Goal: Task Accomplishment & Management: Complete application form

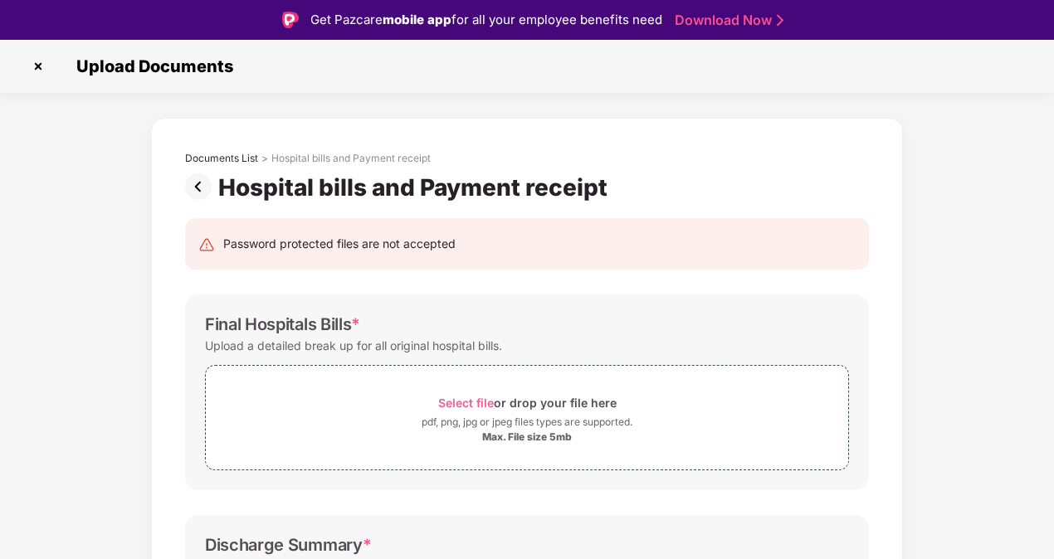
click at [30, 63] on img at bounding box center [38, 66] width 27 height 27
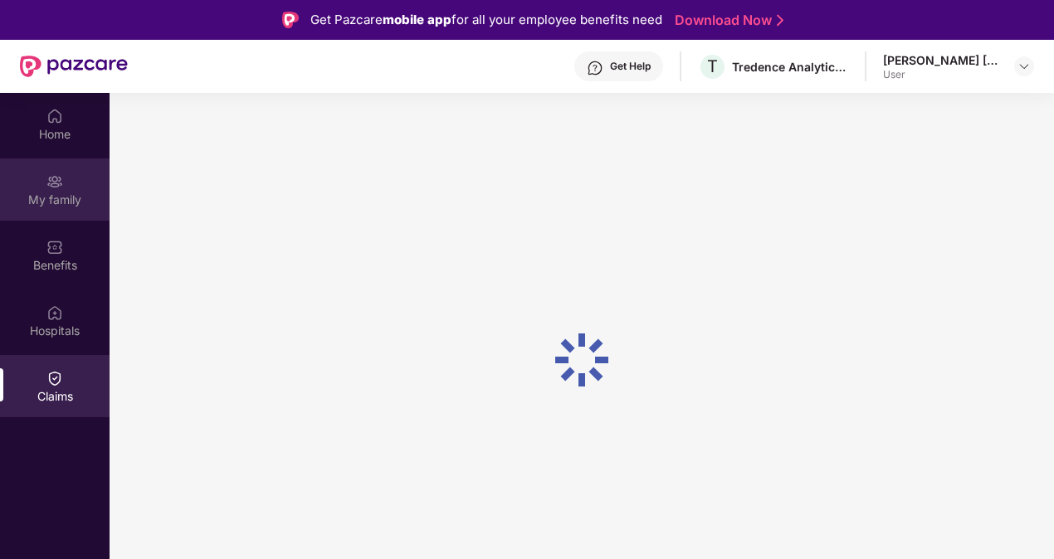
scroll to position [83, 0]
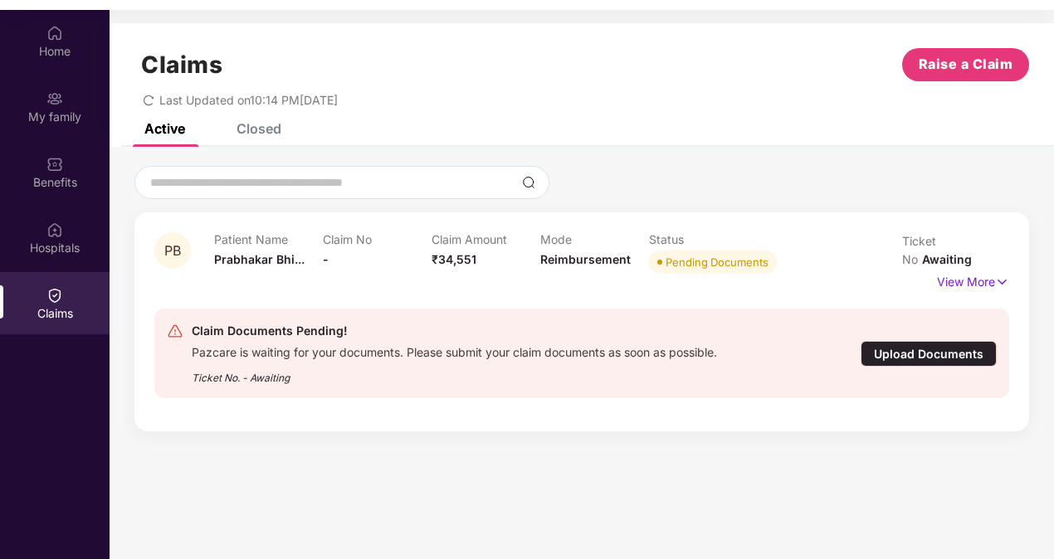
click at [964, 341] on div "Upload Documents" at bounding box center [929, 354] width 136 height 26
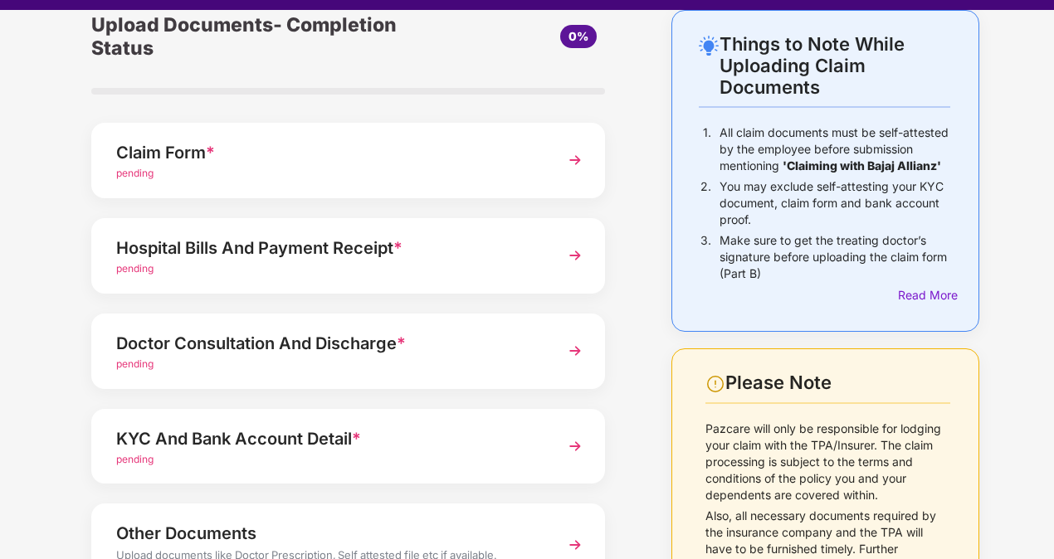
scroll to position [166, 0]
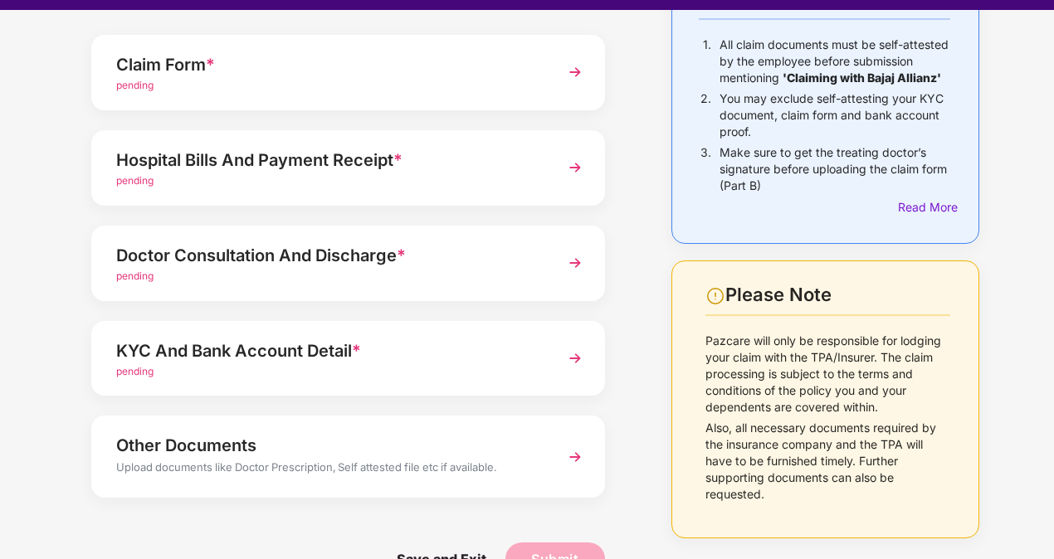
click at [571, 266] on img at bounding box center [575, 263] width 30 height 30
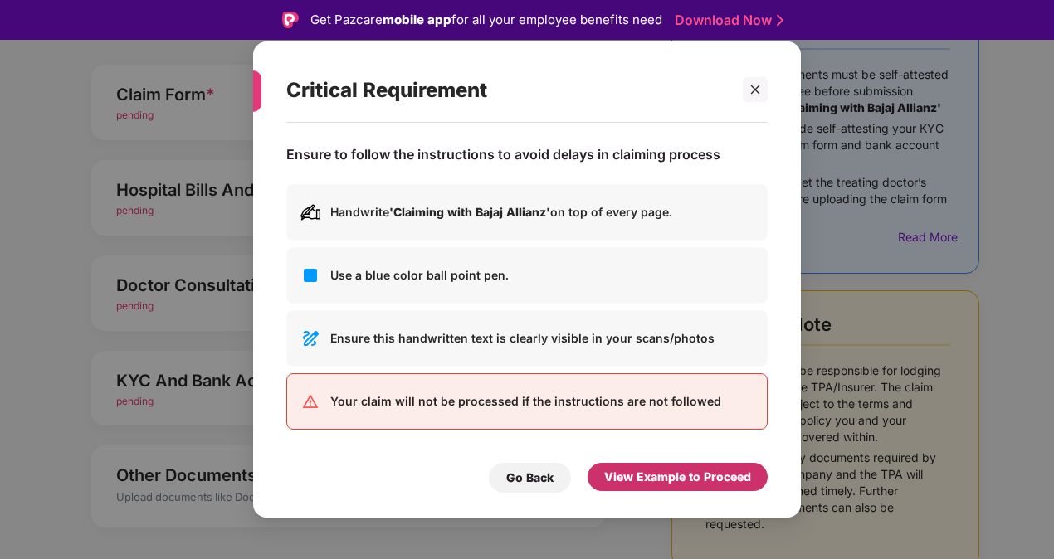
click at [676, 464] on div "View Example to Proceed" at bounding box center [678, 477] width 180 height 28
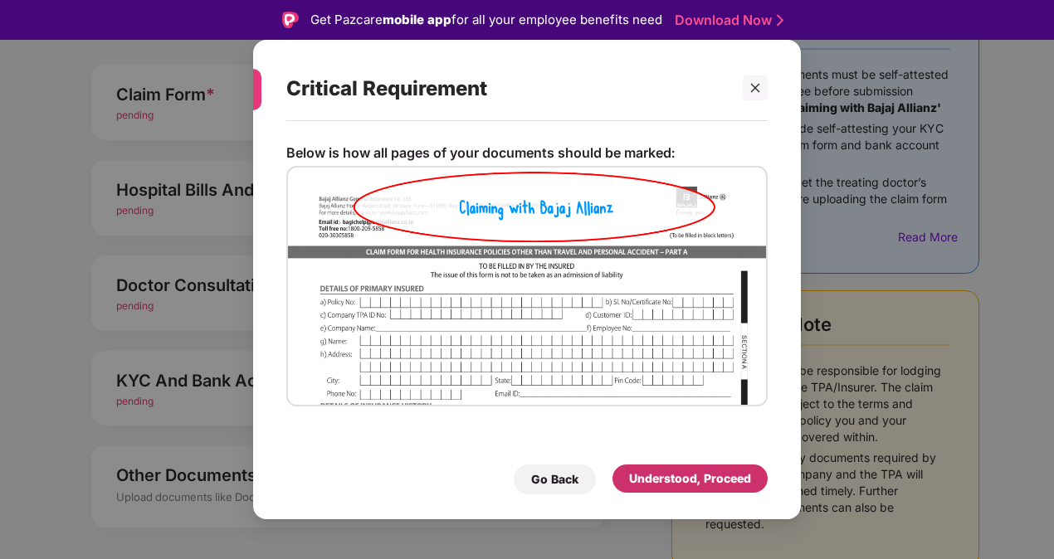
click at [678, 473] on div "Understood, Proceed" at bounding box center [690, 479] width 122 height 18
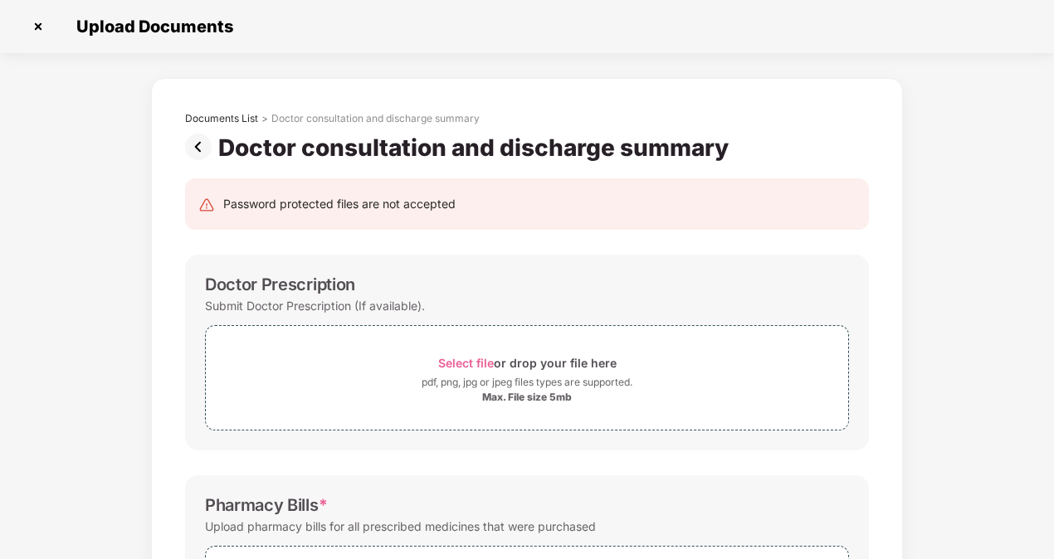
click at [196, 148] on img at bounding box center [201, 147] width 33 height 27
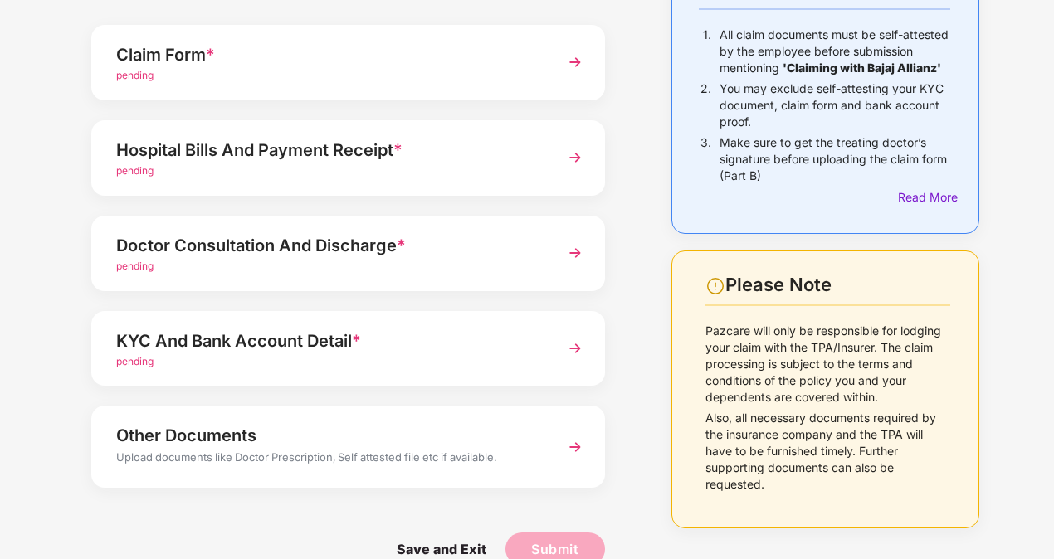
scroll to position [197, 0]
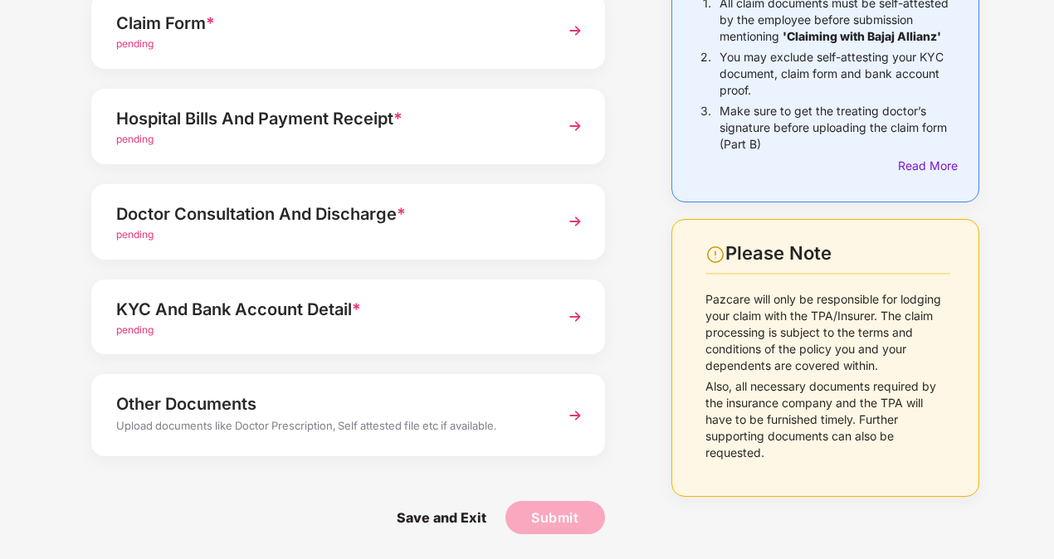
click at [556, 229] on div "Doctor Consultation And Discharge * pending" at bounding box center [348, 222] width 514 height 76
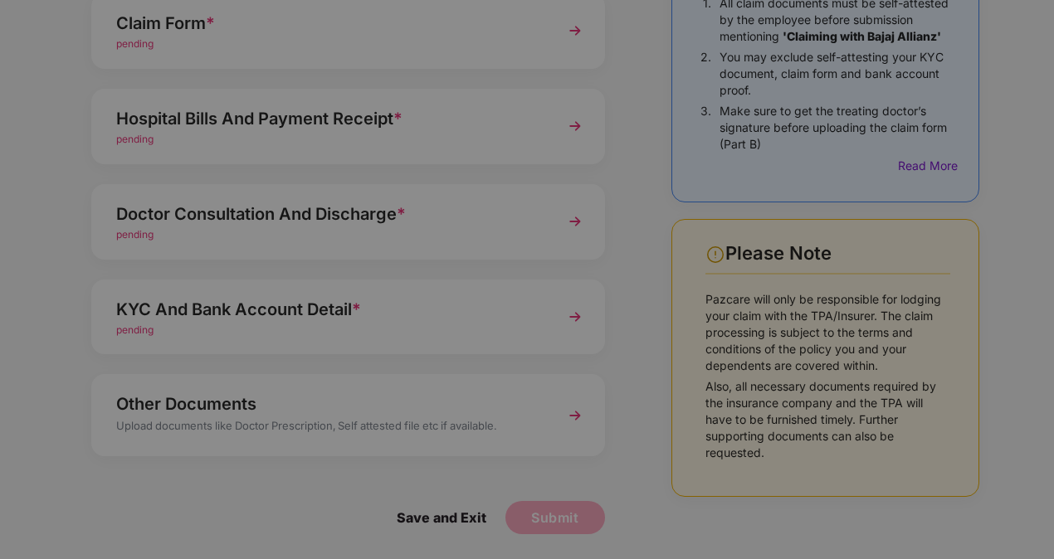
scroll to position [0, 0]
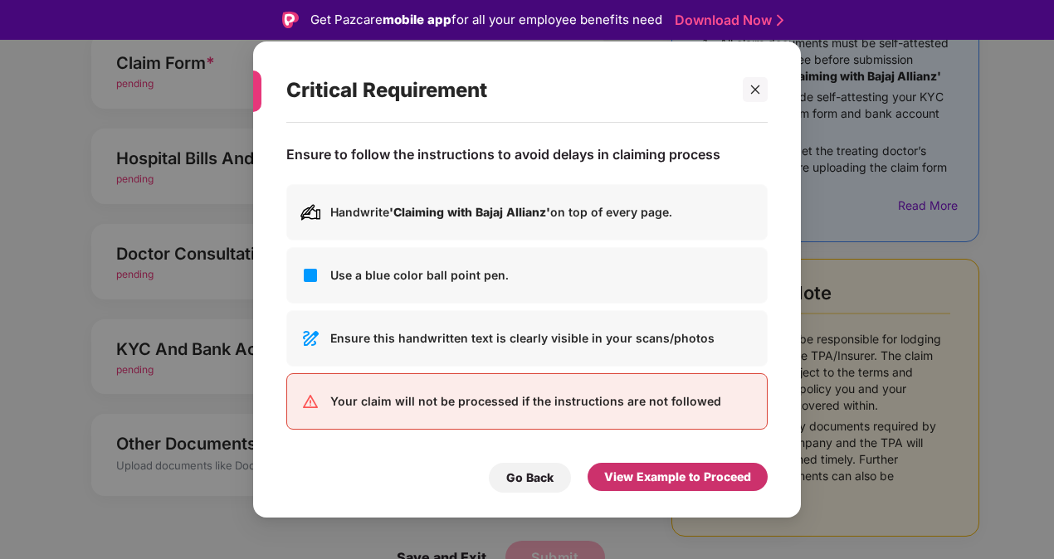
click at [667, 484] on div "View Example to Proceed" at bounding box center [677, 477] width 147 height 18
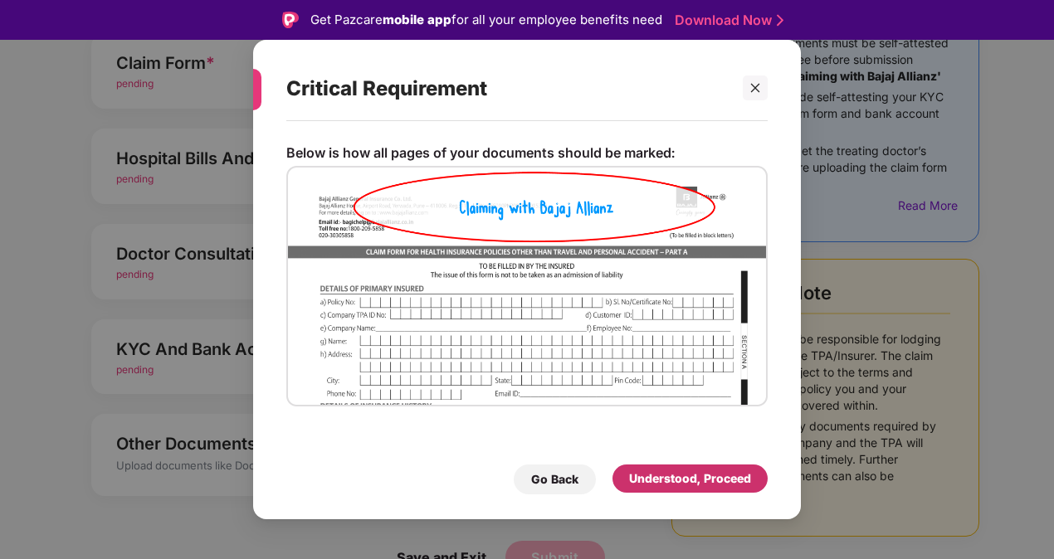
click at [689, 486] on div "Understood, Proceed" at bounding box center [690, 479] width 122 height 18
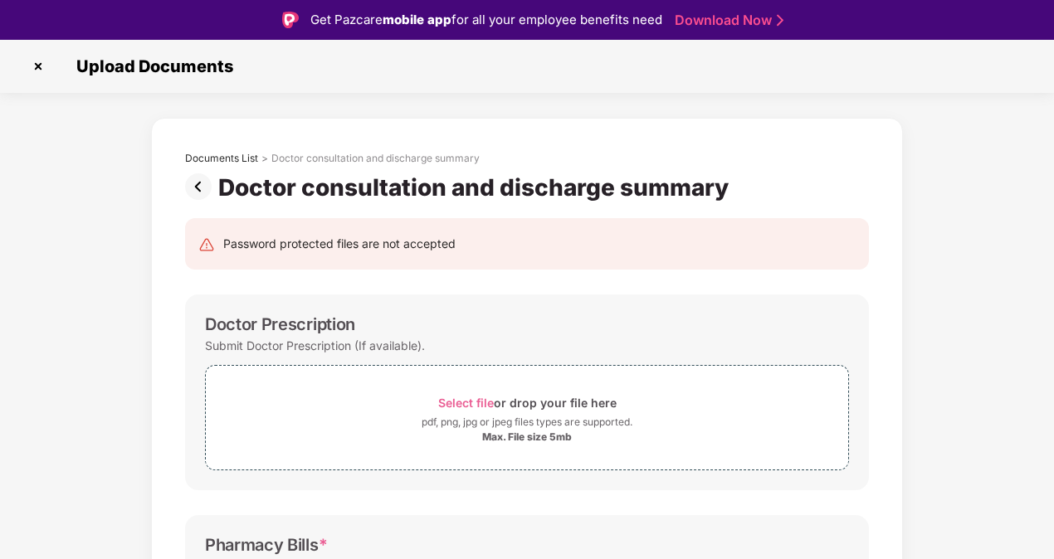
click at [37, 65] on img at bounding box center [38, 66] width 27 height 27
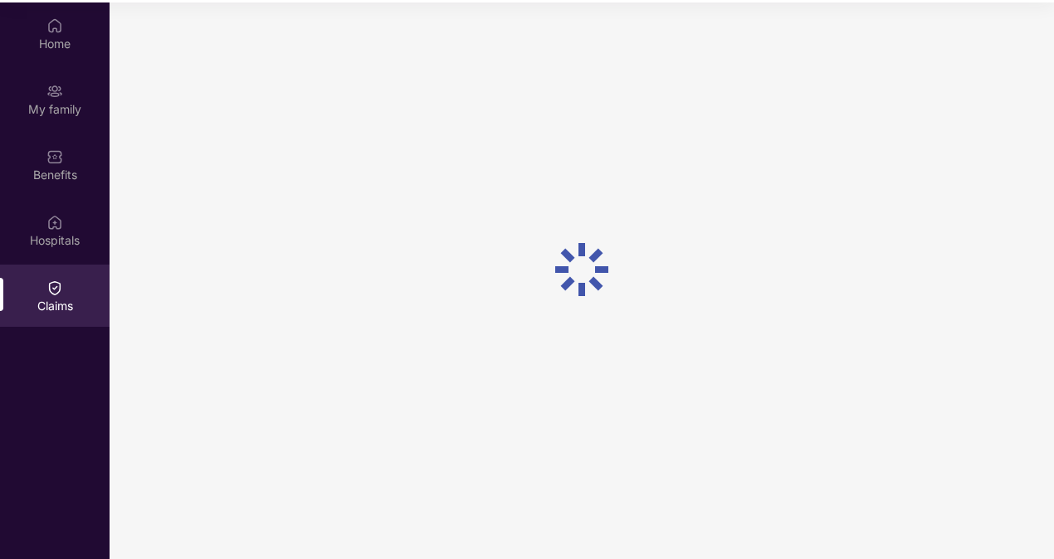
scroll to position [93, 0]
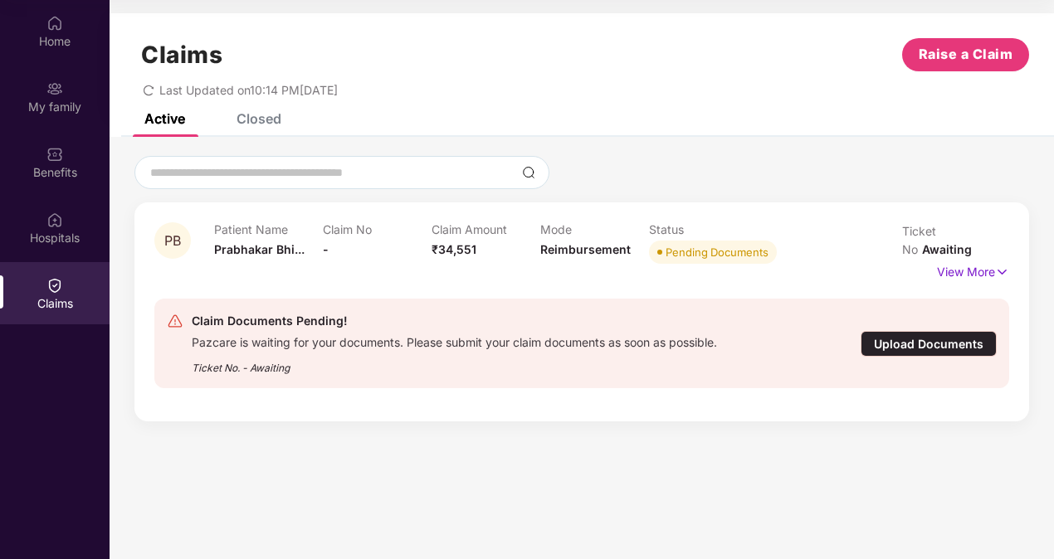
click at [931, 331] on div "Upload Documents" at bounding box center [929, 344] width 136 height 26
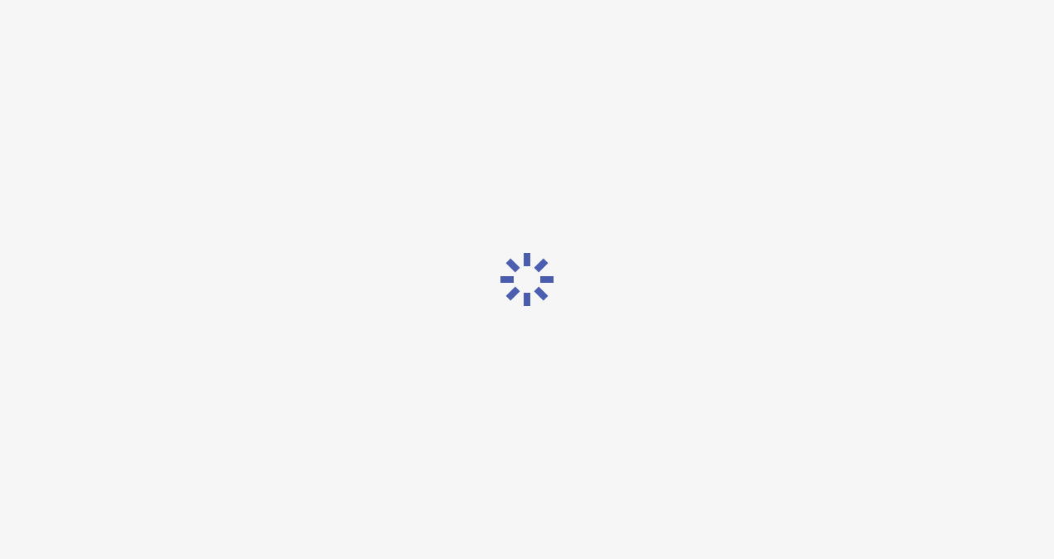
scroll to position [40, 0]
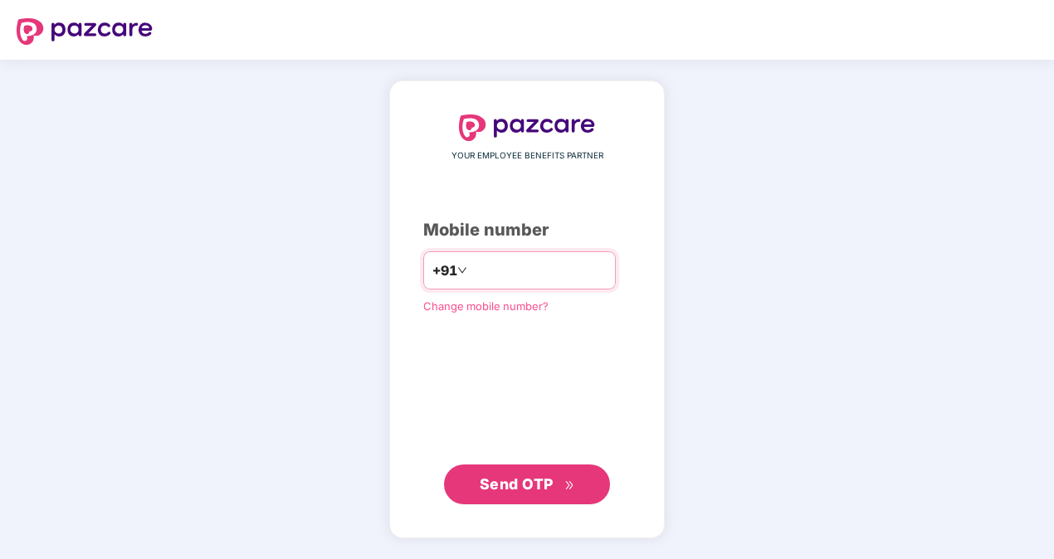
click at [478, 259] on input "number" at bounding box center [539, 270] width 136 height 27
type input "**********"
click at [537, 481] on span "Send OTP" at bounding box center [517, 483] width 74 height 17
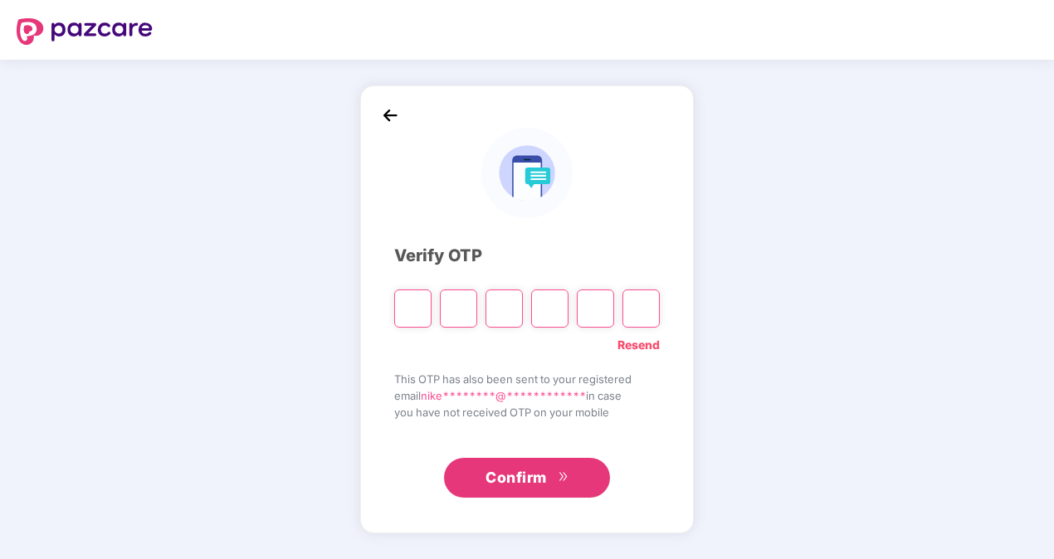
type input "*"
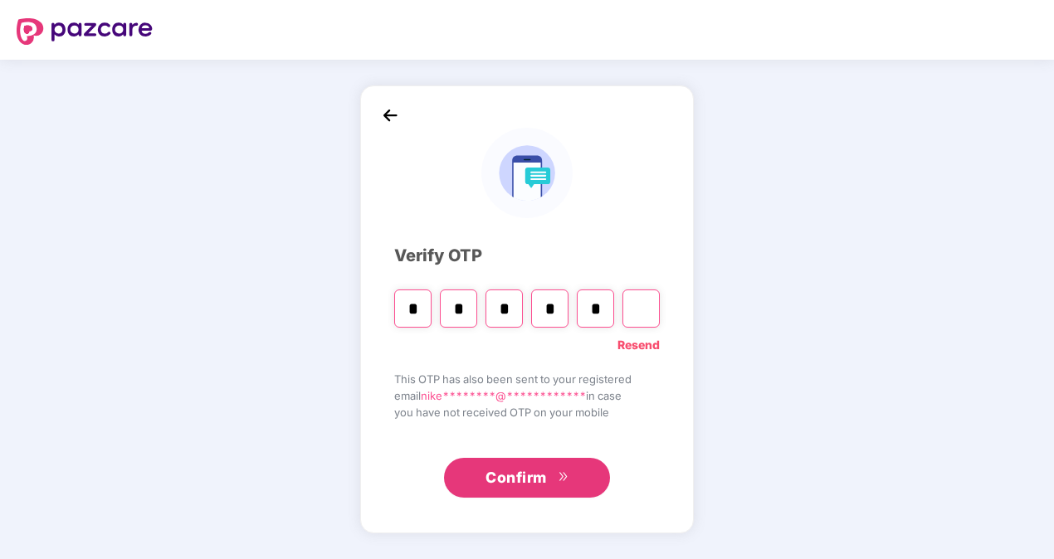
type input "*"
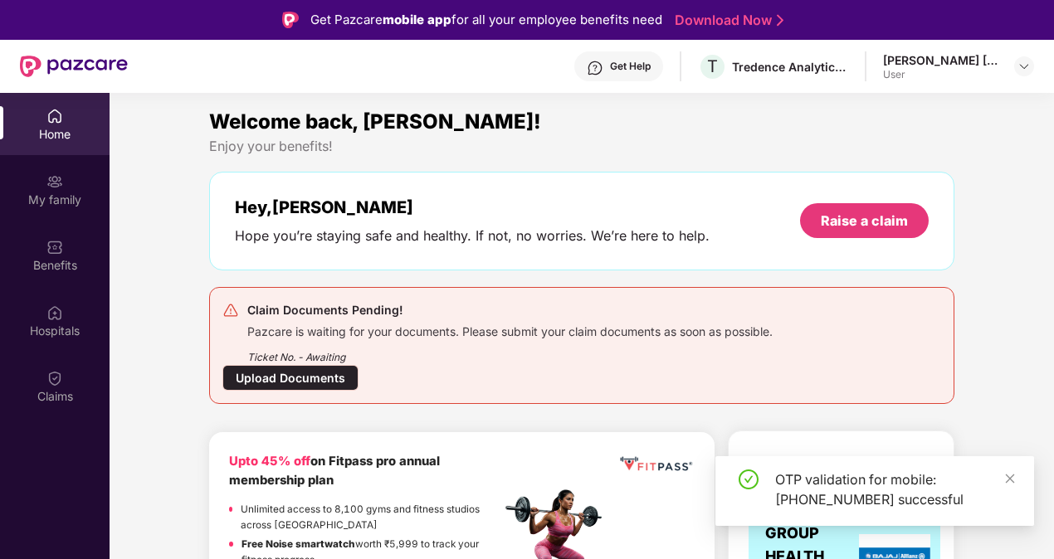
click at [280, 397] on div "Claim Documents Pending! Pazcare is waiting for your documents. Please submit y…" at bounding box center [581, 345] width 745 height 117
click at [288, 377] on div "Upload Documents" at bounding box center [290, 378] width 136 height 26
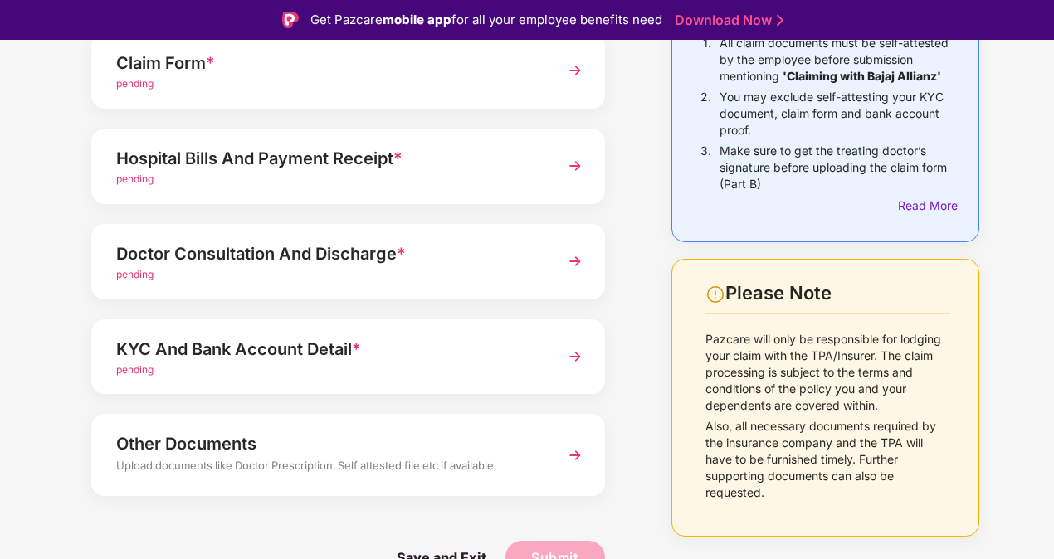
scroll to position [40, 0]
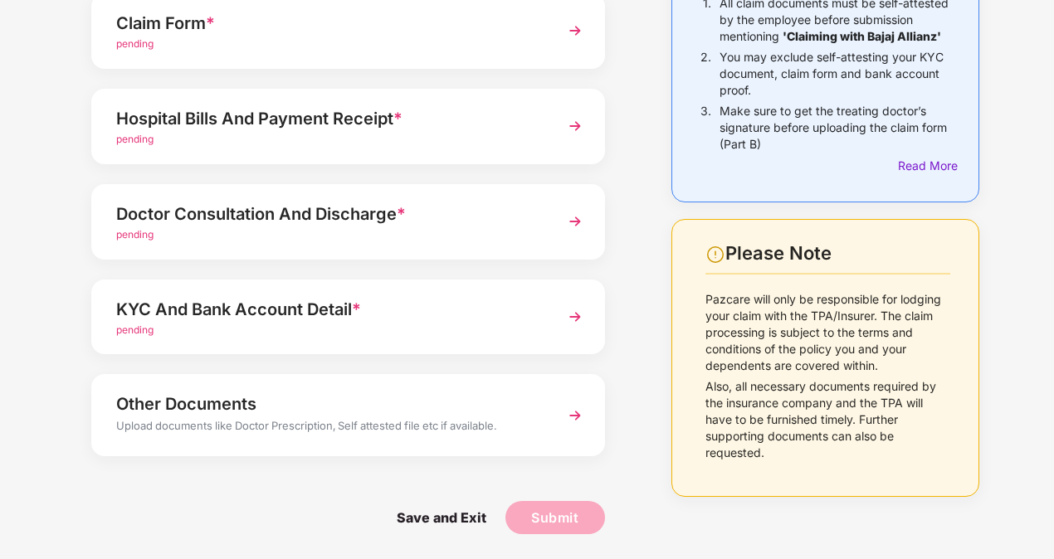
click at [540, 323] on div "KYC And Bank Account Detail * pending" at bounding box center [348, 318] width 514 height 76
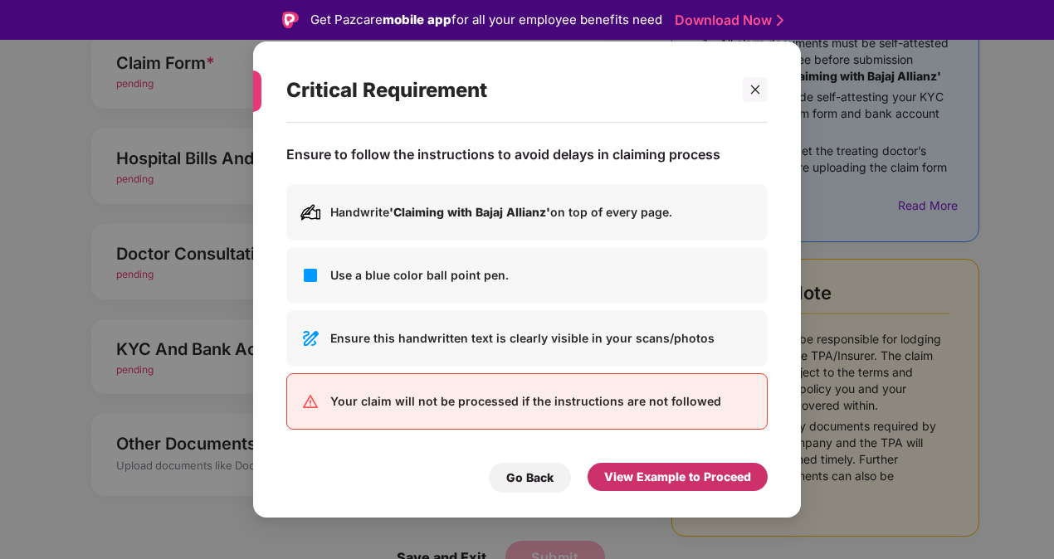
click at [647, 481] on div "View Example to Proceed" at bounding box center [677, 477] width 147 height 18
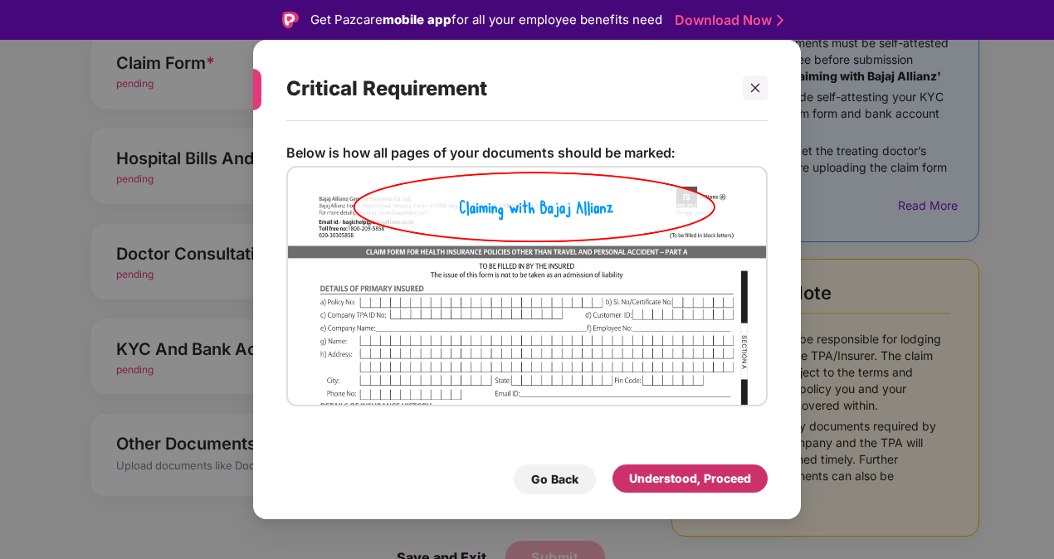
click at [662, 493] on div "Understood, Proceed" at bounding box center [689, 479] width 155 height 28
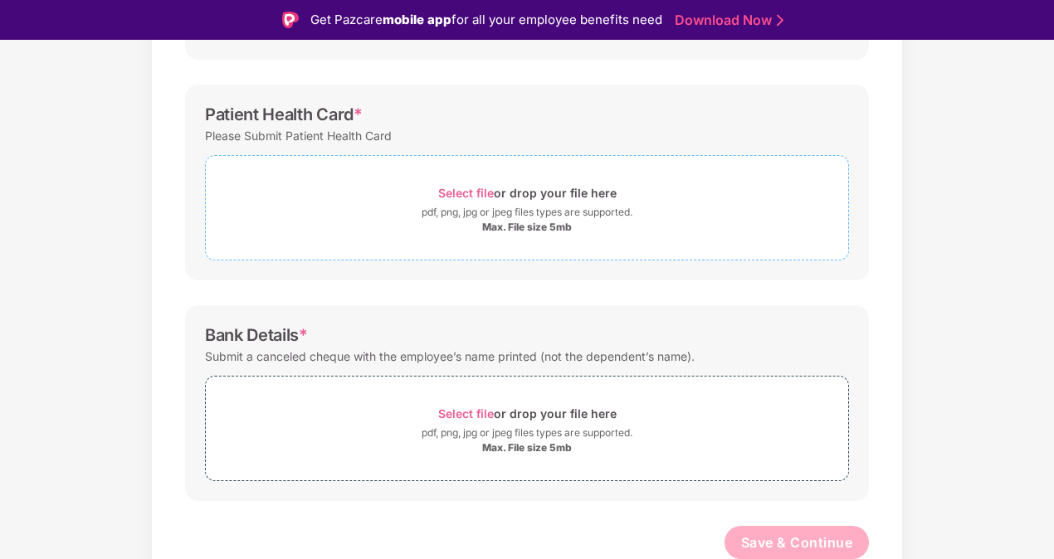
click at [555, 226] on div "Max. File size 5mb" at bounding box center [527, 227] width 90 height 13
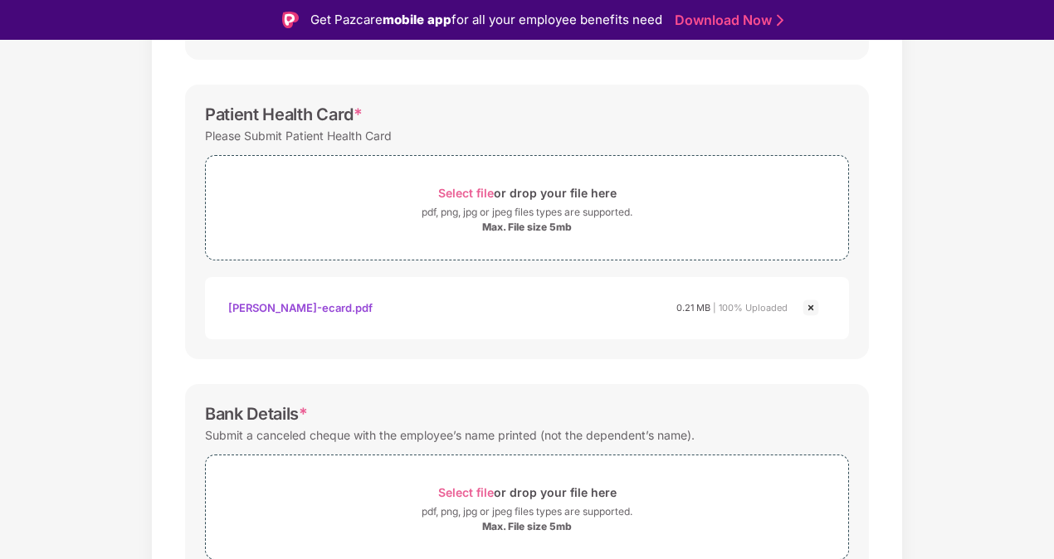
scroll to position [510, 0]
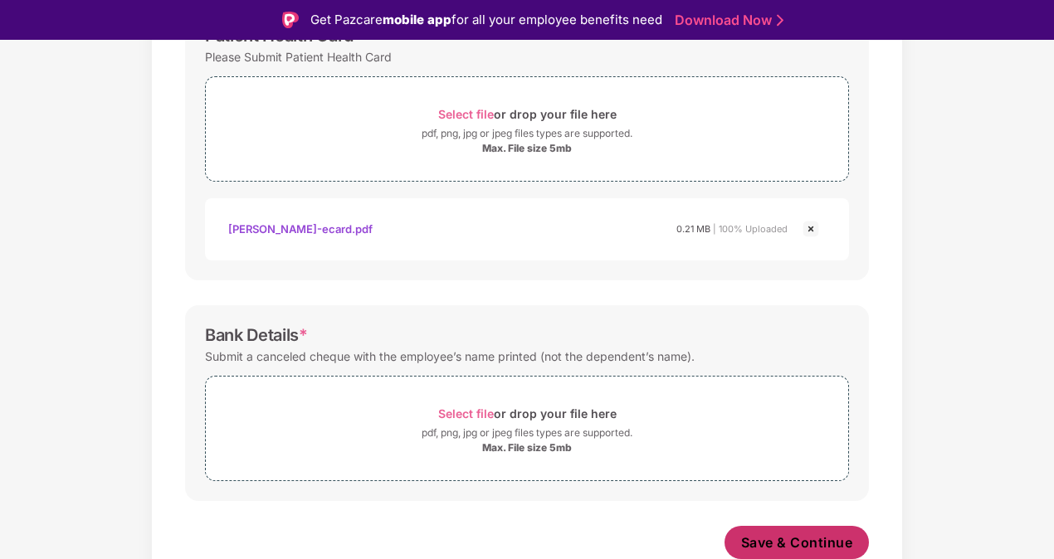
click at [773, 541] on span "Save & Continue" at bounding box center [797, 543] width 112 height 18
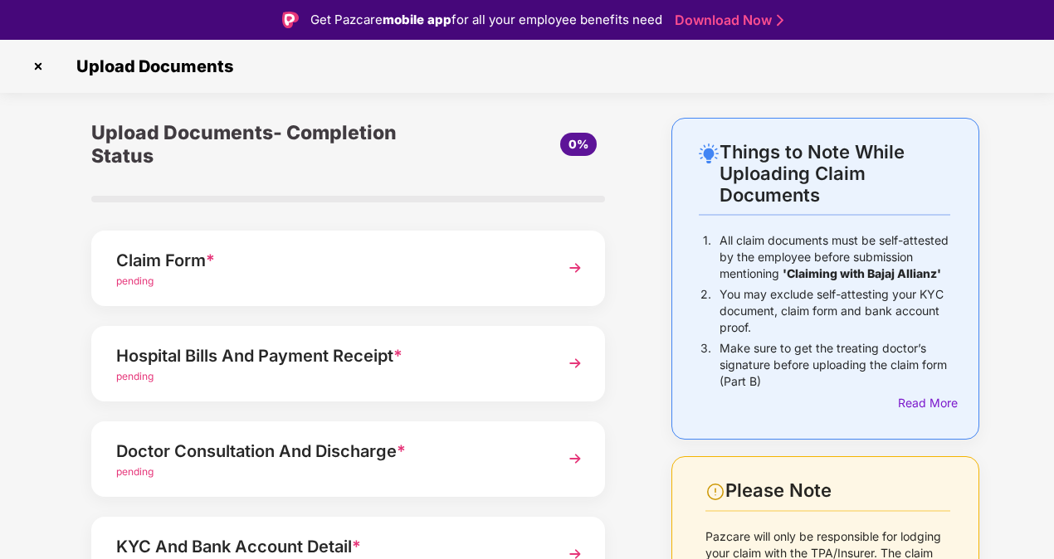
click at [574, 277] on img at bounding box center [575, 268] width 30 height 30
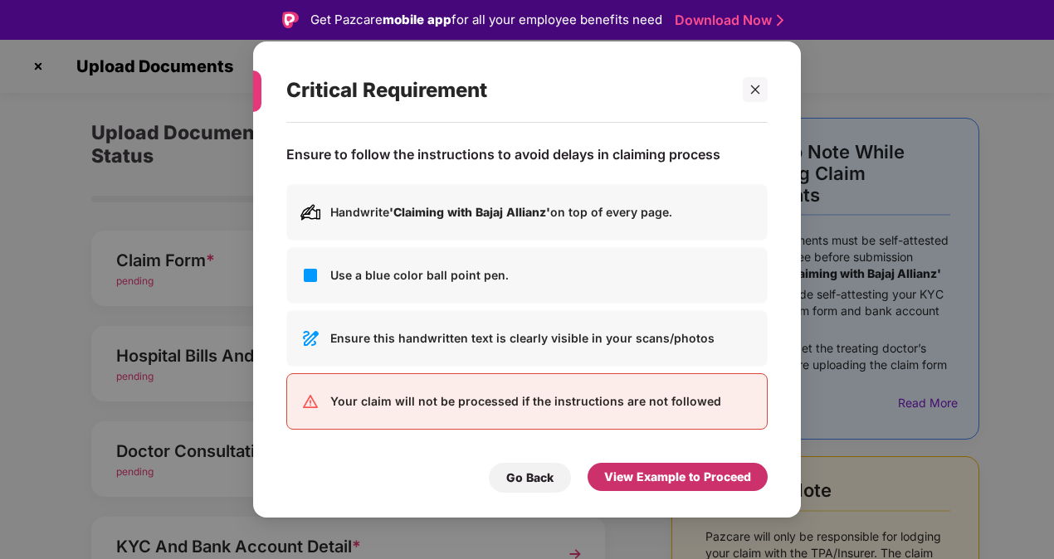
click at [656, 472] on div "View Example to Proceed" at bounding box center [677, 477] width 147 height 18
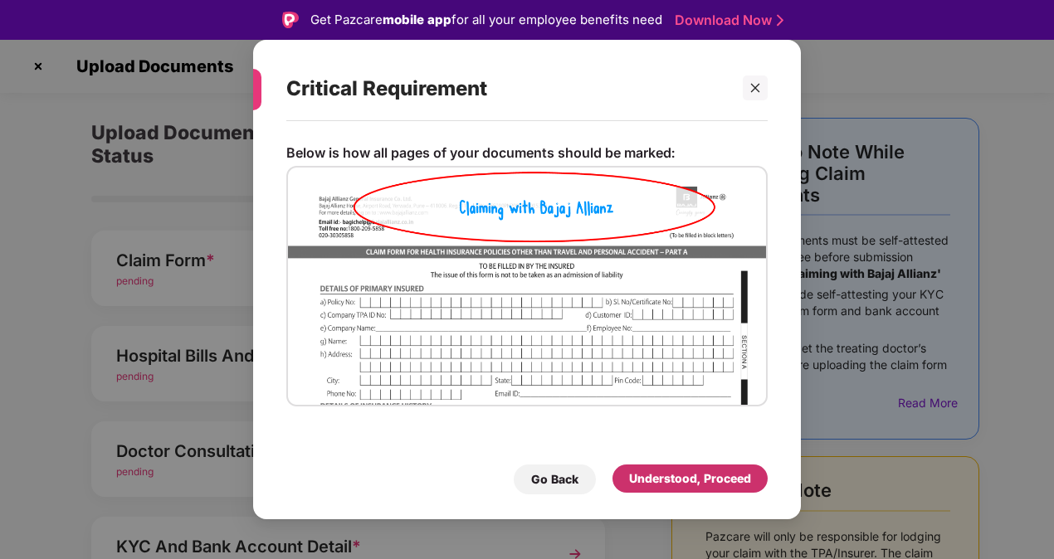
click at [658, 465] on div "Understood, Proceed" at bounding box center [689, 479] width 155 height 28
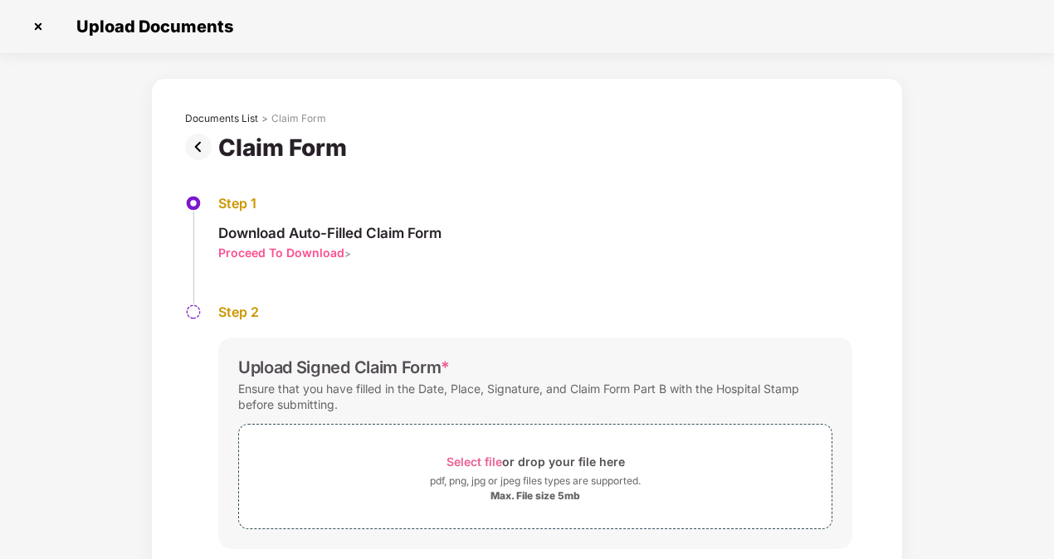
click at [297, 252] on div "Proceed To Download" at bounding box center [281, 253] width 126 height 16
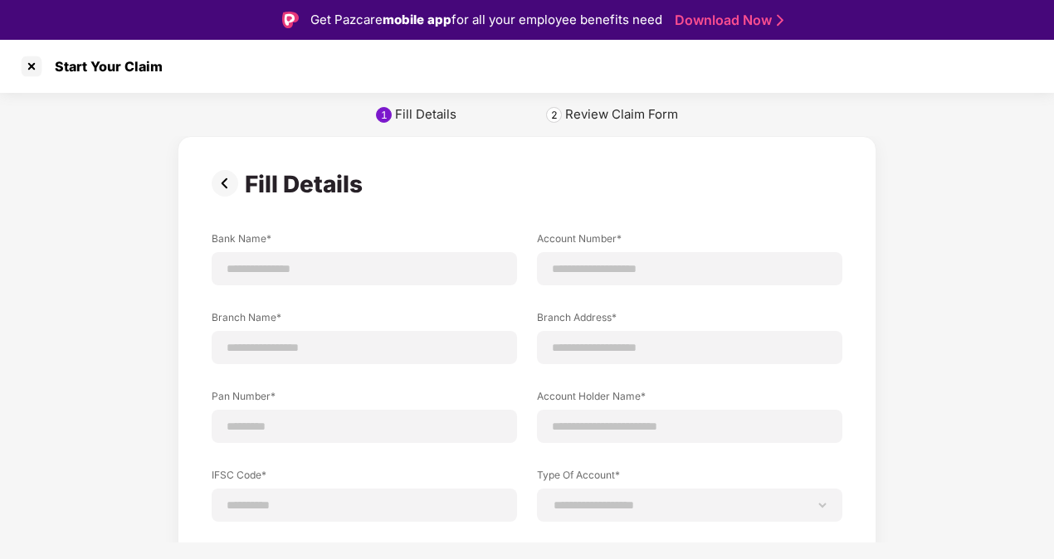
click at [228, 183] on img at bounding box center [228, 183] width 33 height 27
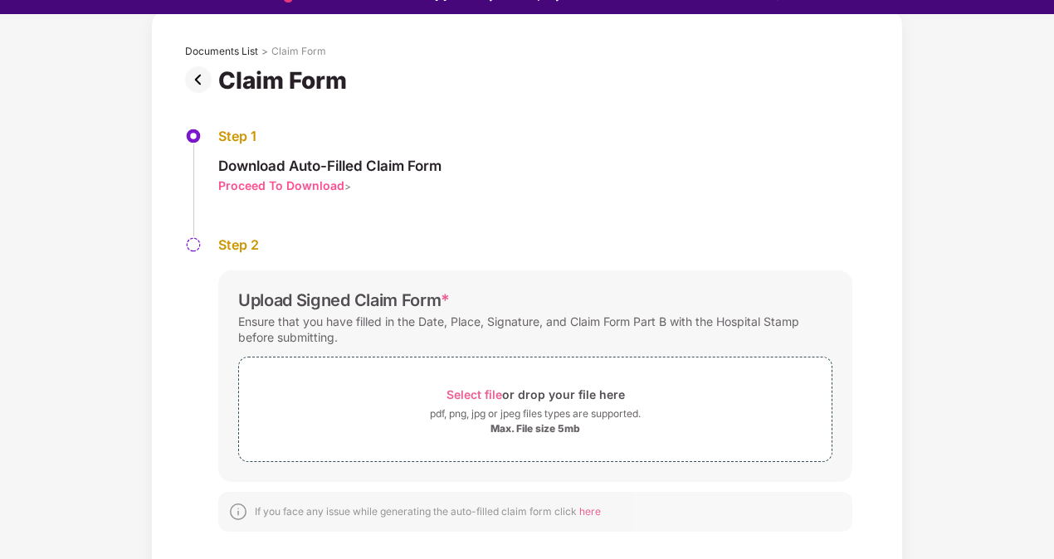
scroll to position [40, 0]
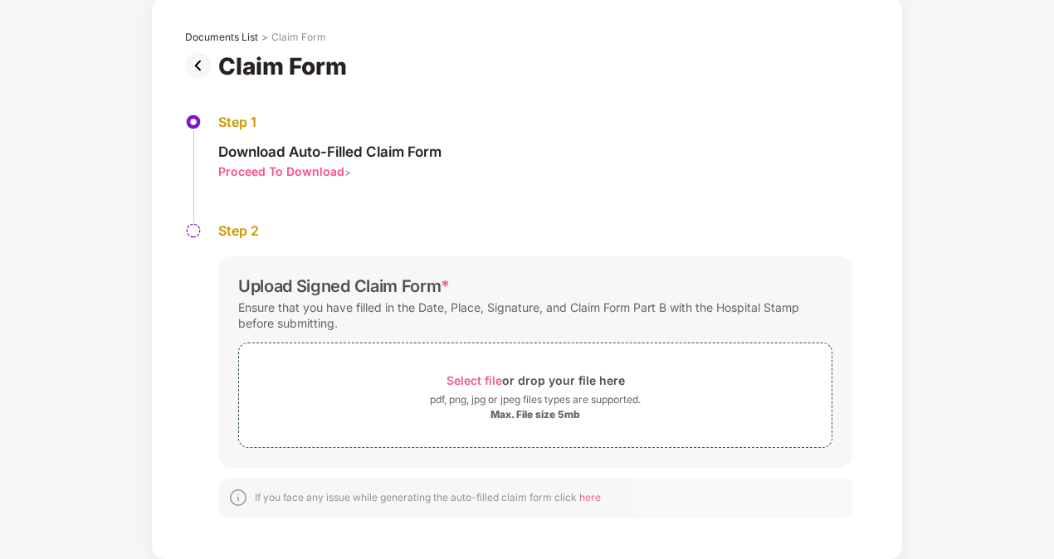
click at [189, 60] on img at bounding box center [201, 65] width 33 height 27
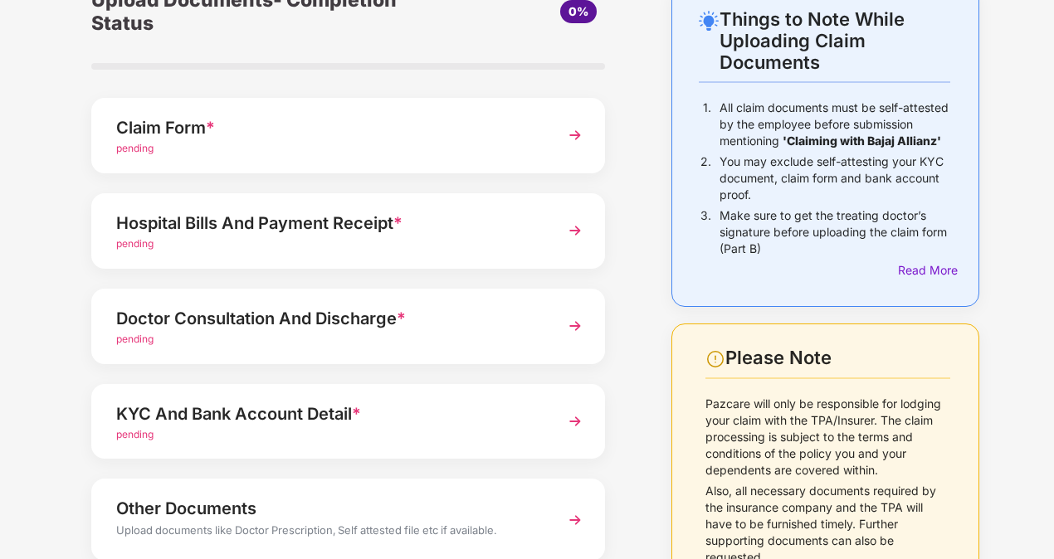
scroll to position [197, 0]
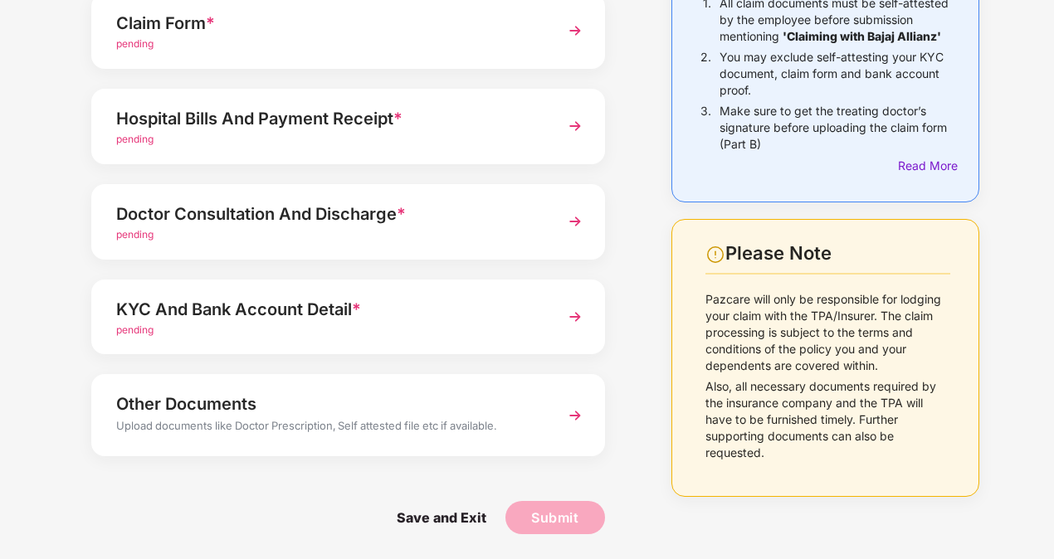
click at [573, 129] on img at bounding box center [575, 126] width 30 height 30
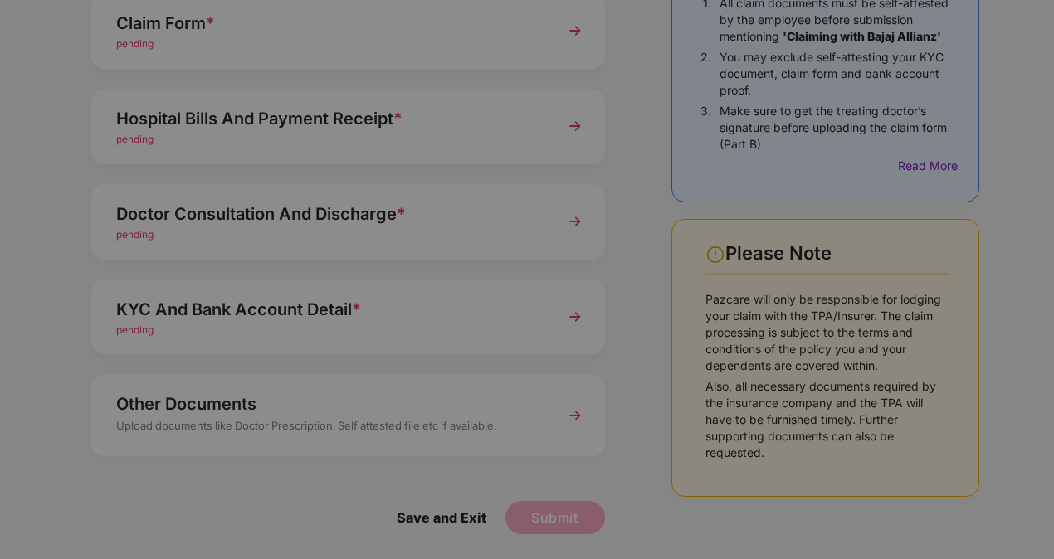
scroll to position [0, 0]
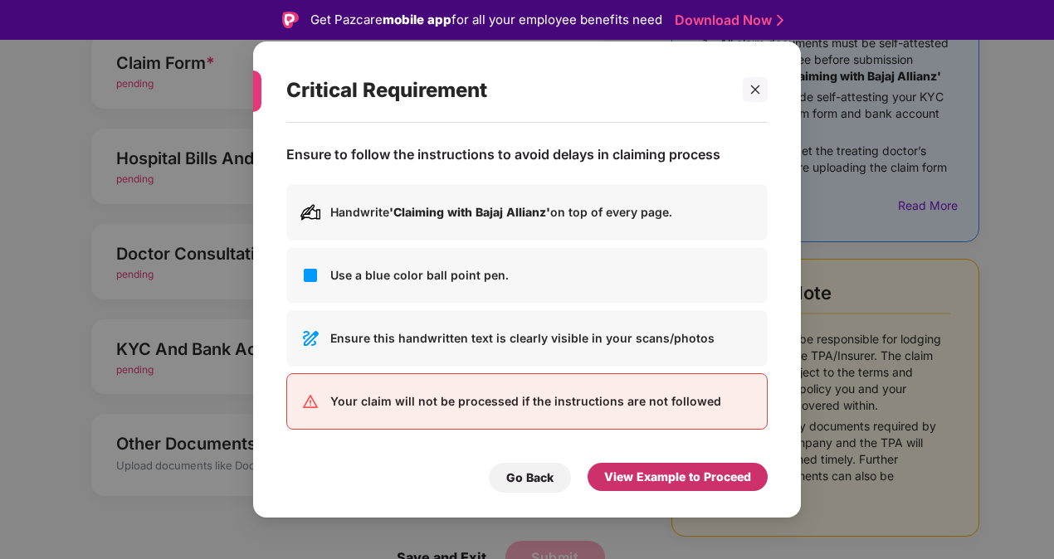
click at [697, 471] on div "View Example to Proceed" at bounding box center [677, 477] width 147 height 18
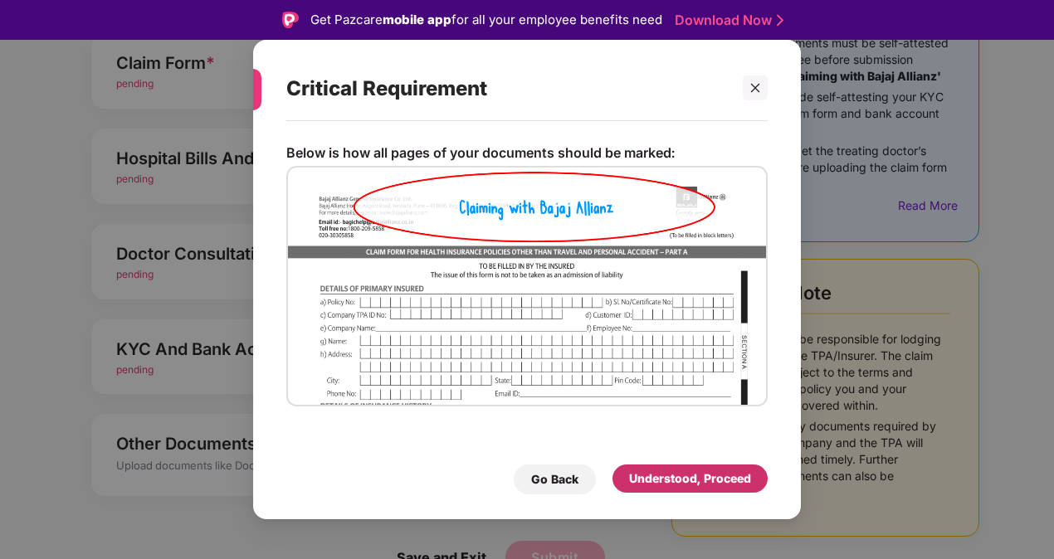
click at [698, 480] on div "Understood, Proceed" at bounding box center [690, 479] width 122 height 18
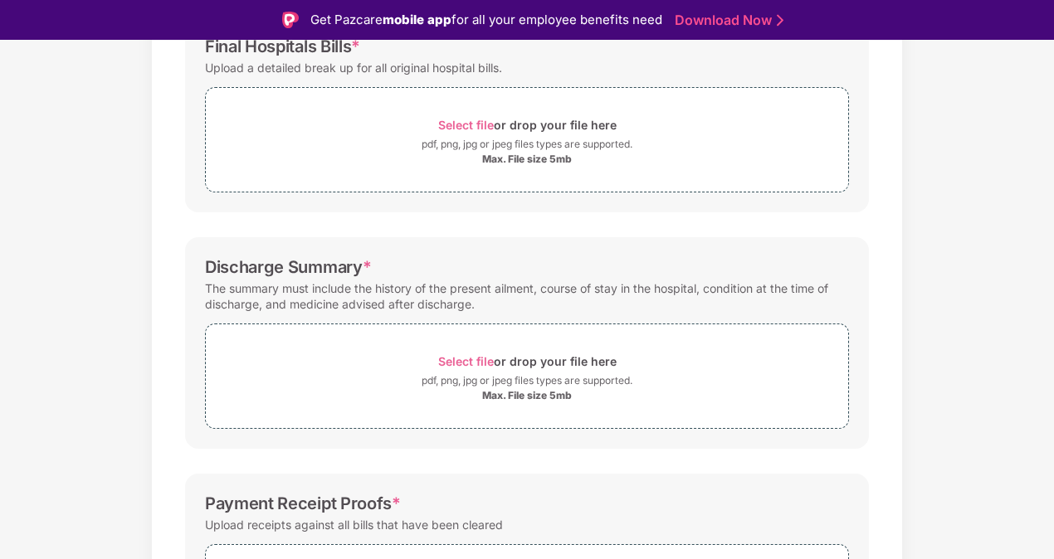
scroll to position [285, 0]
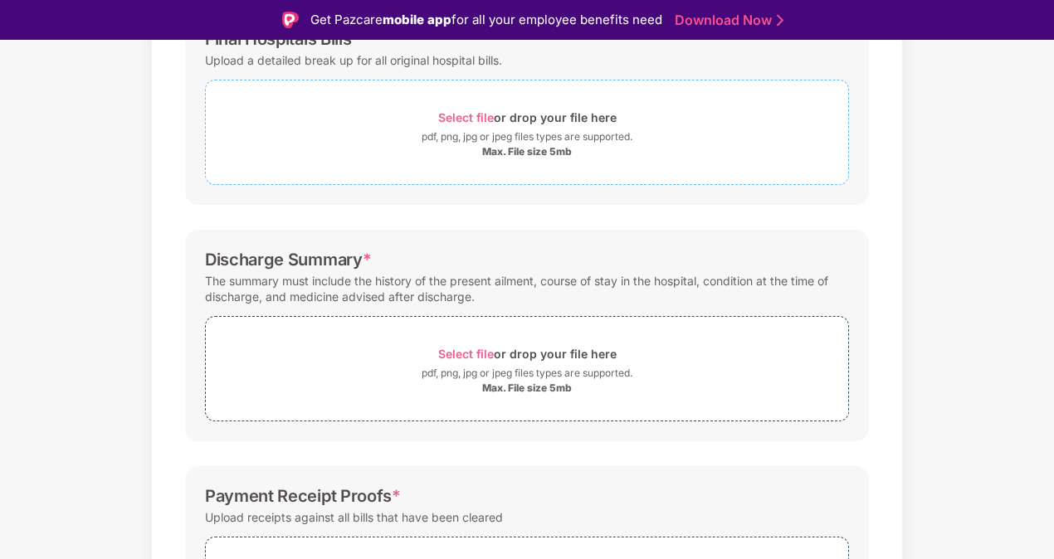
click at [543, 151] on div "Max. File size 5mb" at bounding box center [527, 151] width 90 height 13
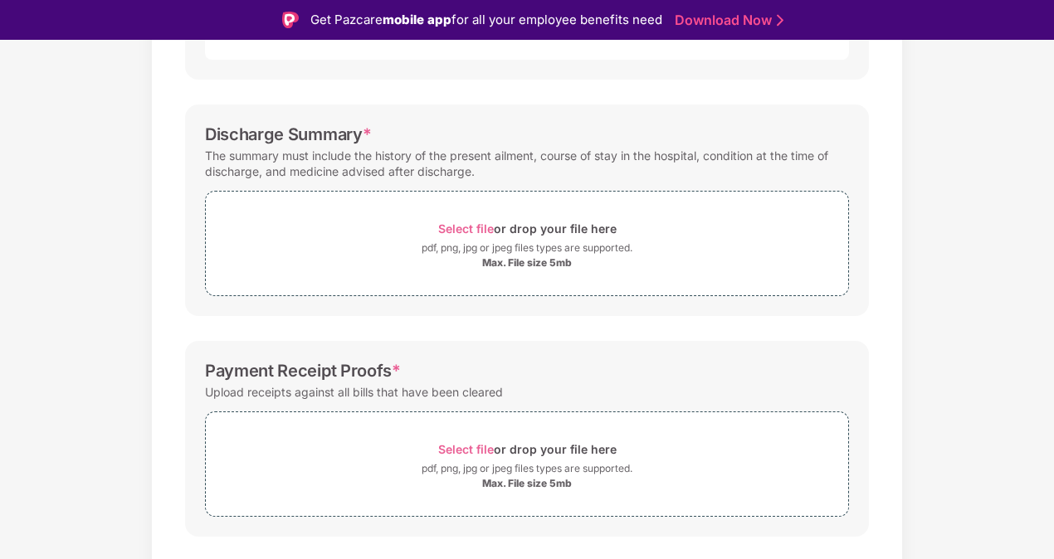
scroll to position [525, 0]
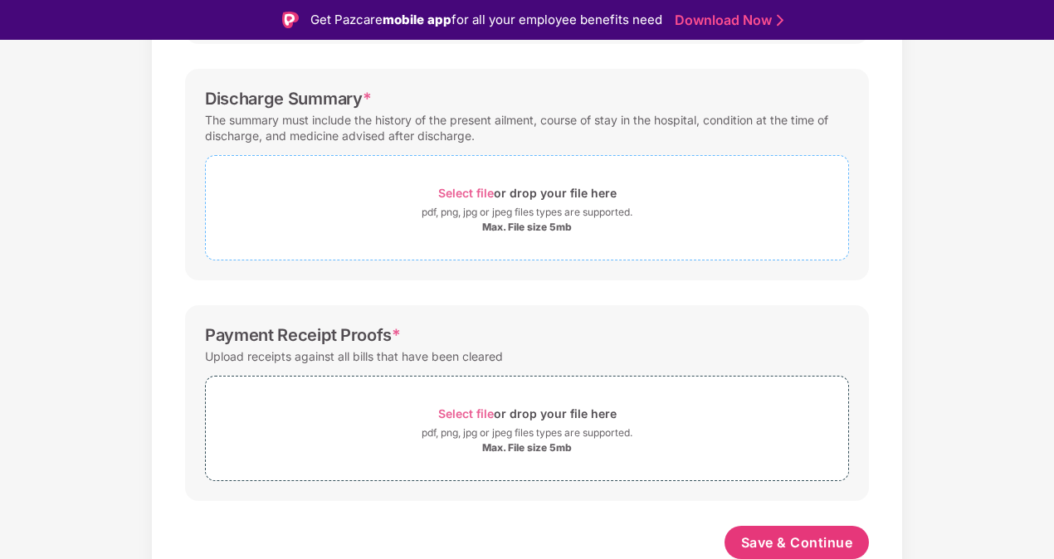
click at [485, 186] on span "Select file" at bounding box center [466, 193] width 56 height 14
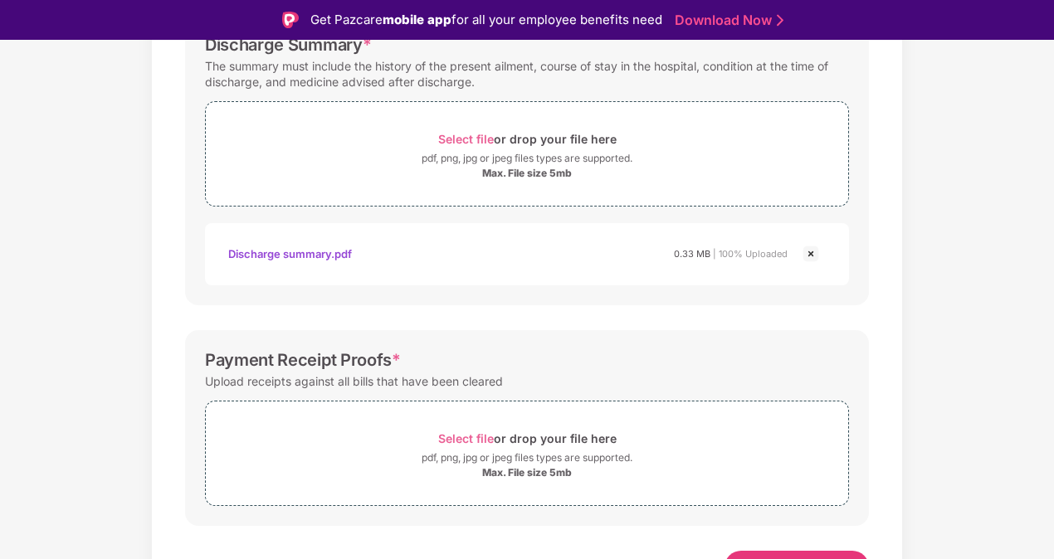
scroll to position [604, 0]
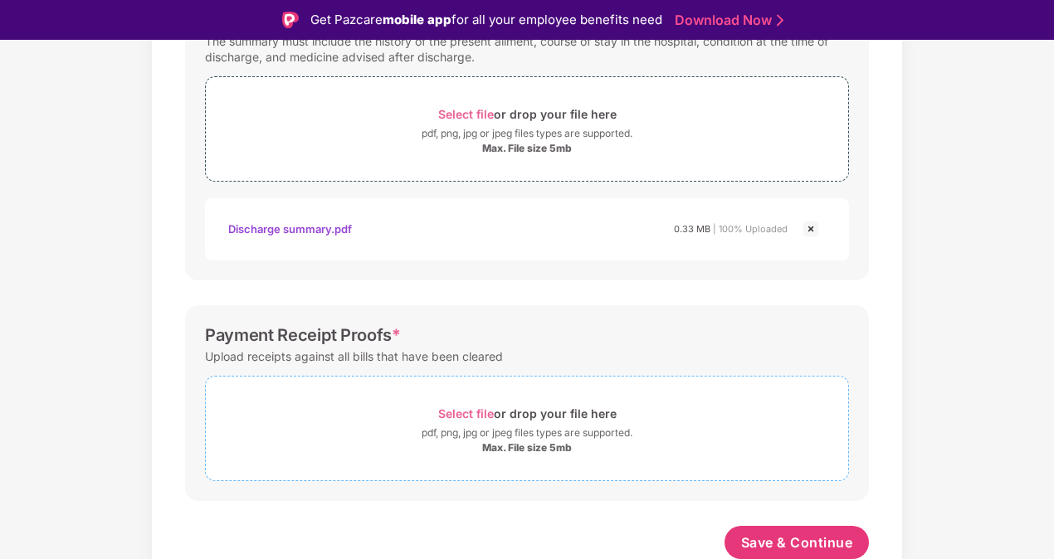
click at [471, 413] on span "Select file" at bounding box center [466, 414] width 56 height 14
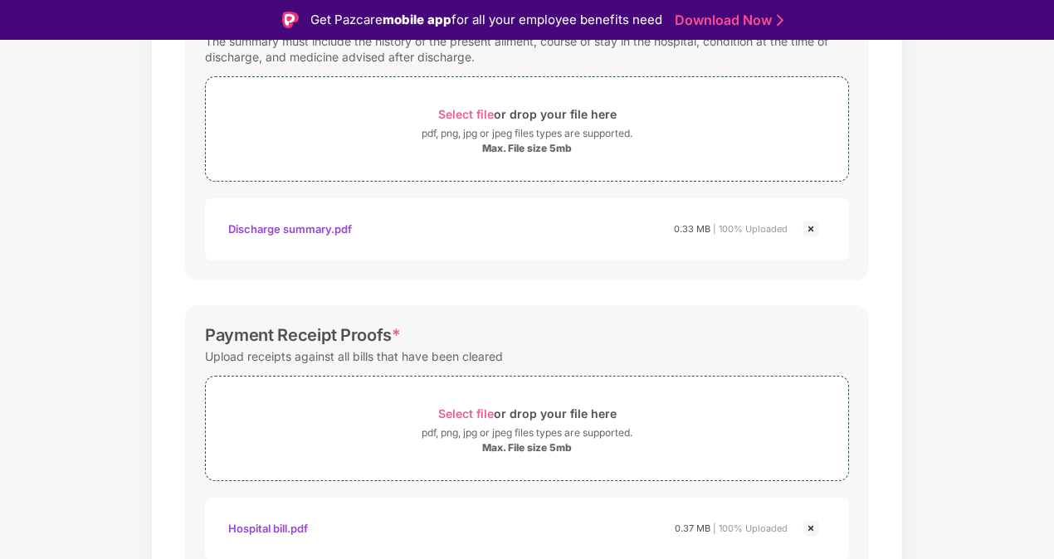
scroll to position [683, 0]
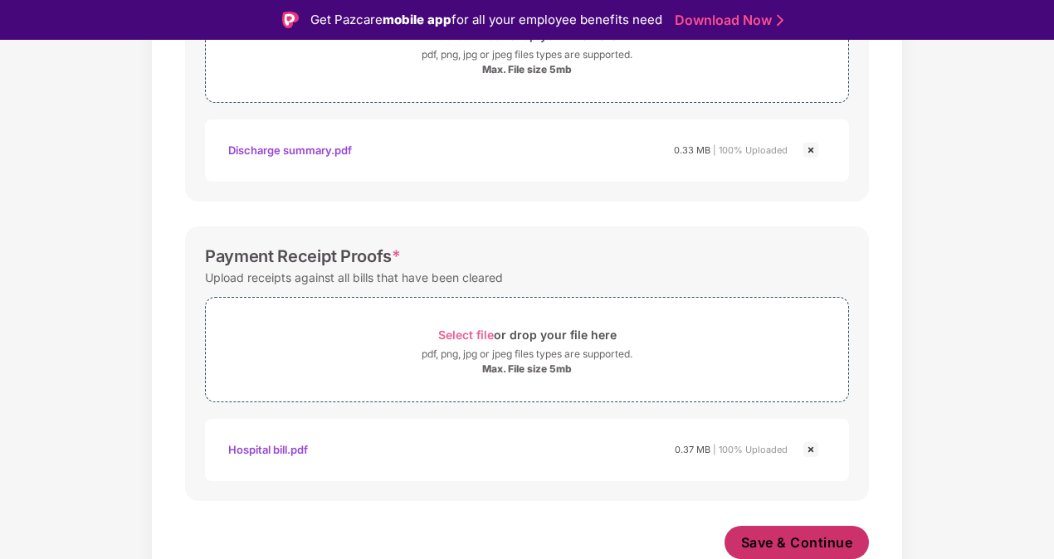
click at [789, 538] on span "Save & Continue" at bounding box center [797, 543] width 112 height 18
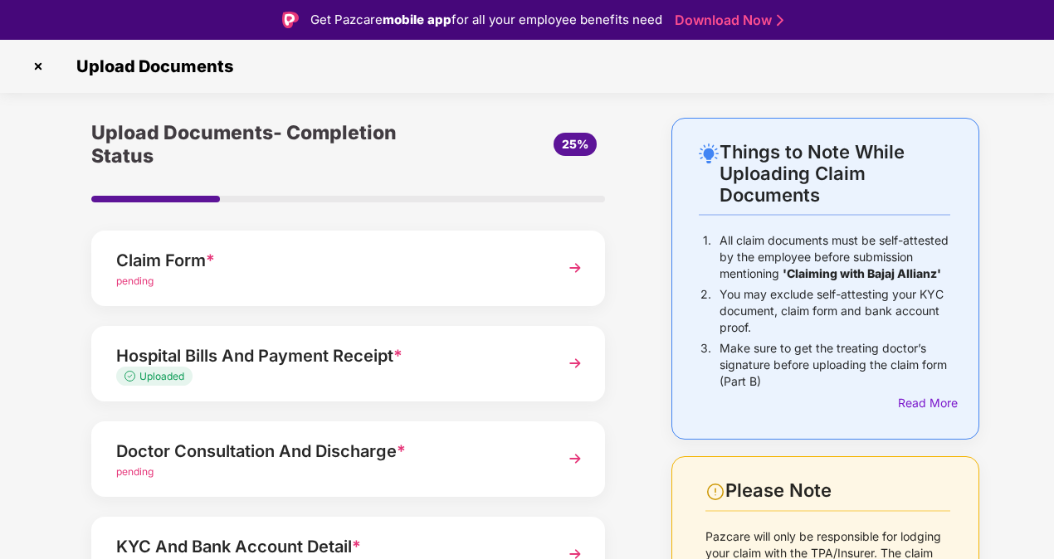
scroll to position [166, 0]
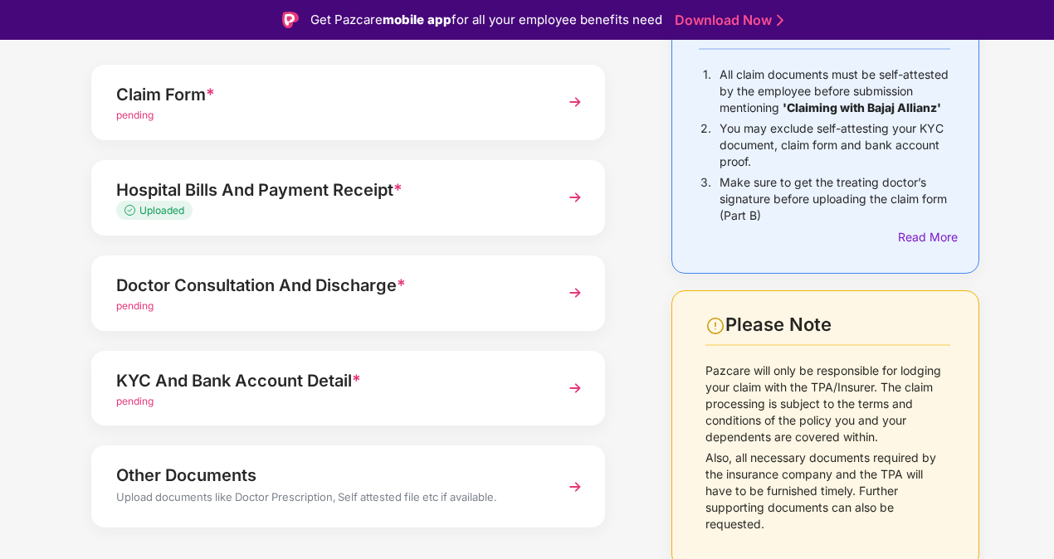
click at [570, 289] on img at bounding box center [575, 293] width 30 height 30
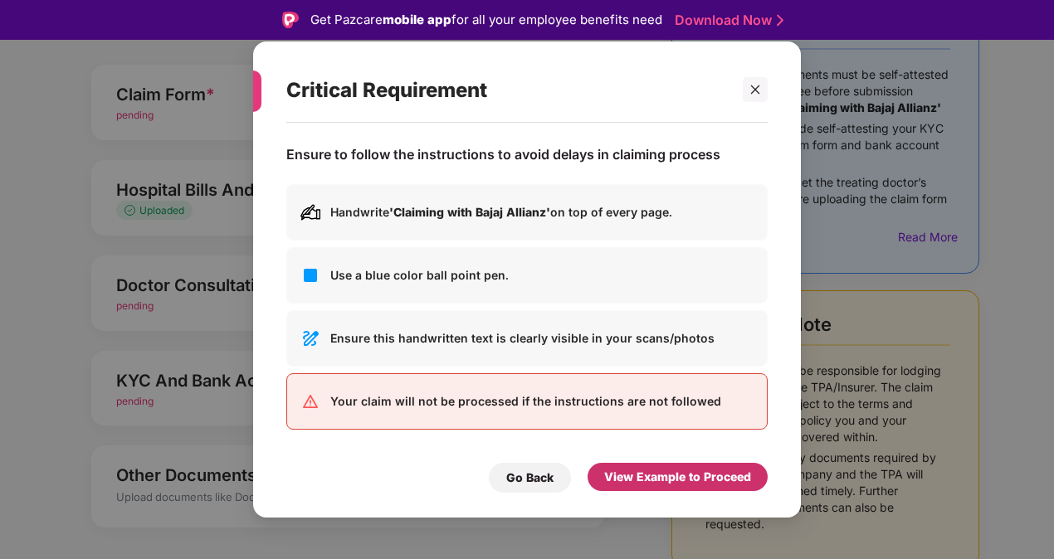
click at [689, 480] on div "View Example to Proceed" at bounding box center [677, 477] width 147 height 18
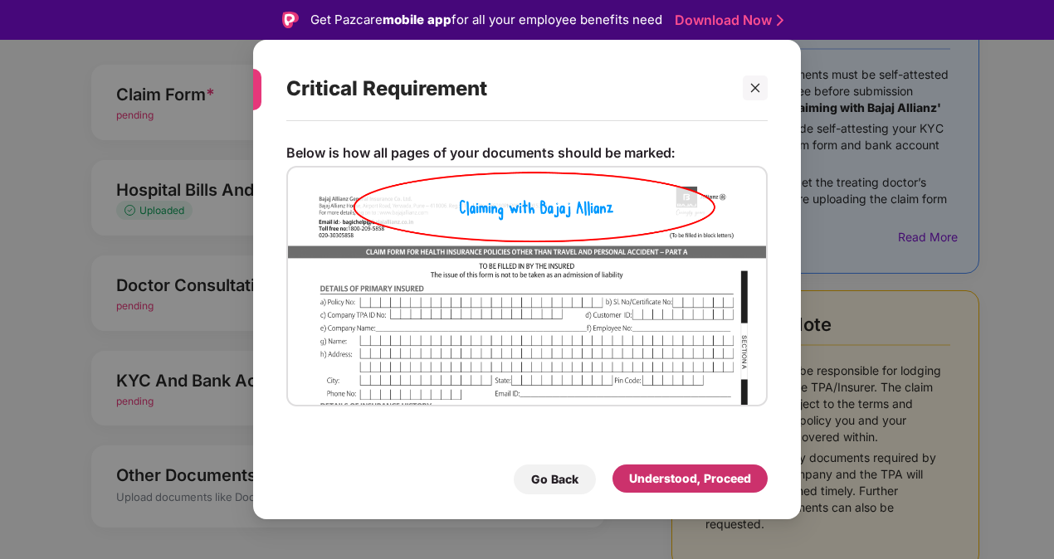
click at [694, 473] on div "Understood, Proceed" at bounding box center [690, 479] width 122 height 18
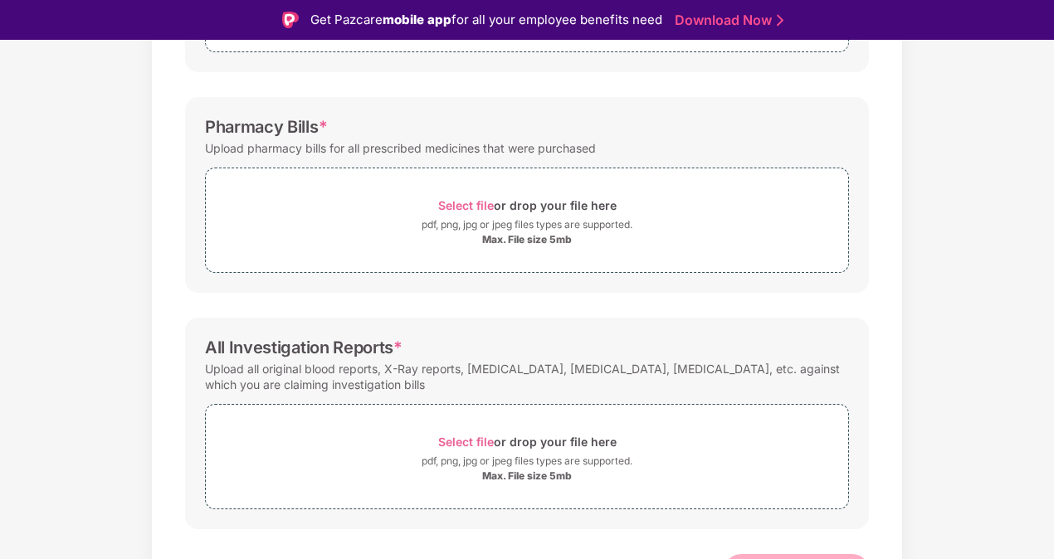
scroll to position [420, 0]
click at [548, 232] on div "Max. File size 5mb" at bounding box center [527, 238] width 90 height 13
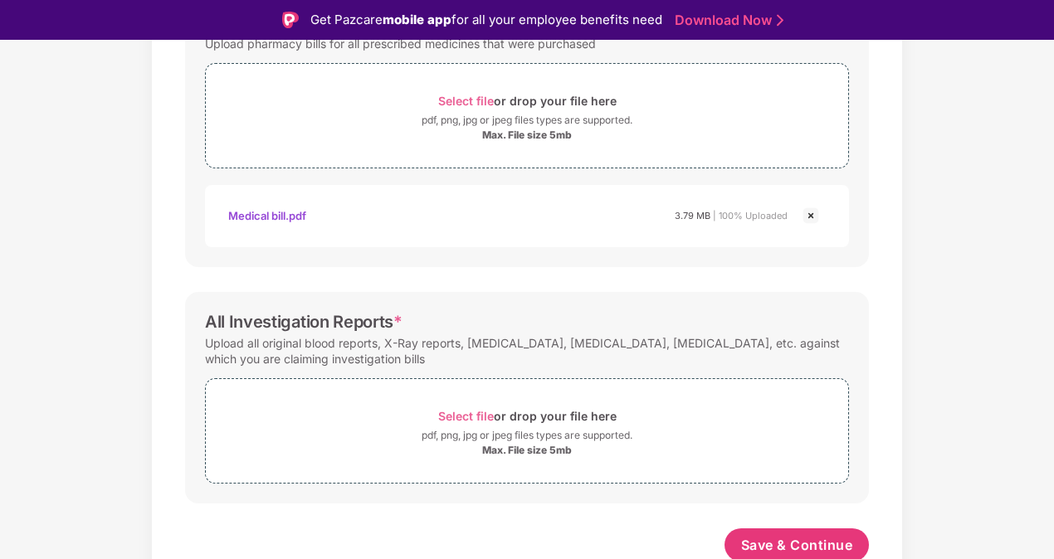
scroll to position [525, 0]
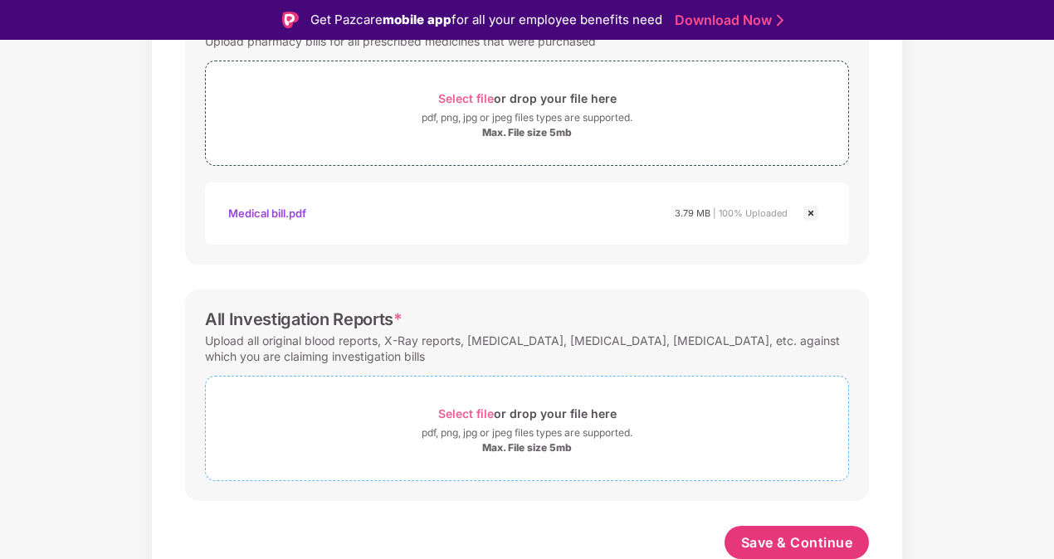
click at [485, 417] on span "Select file" at bounding box center [466, 414] width 56 height 14
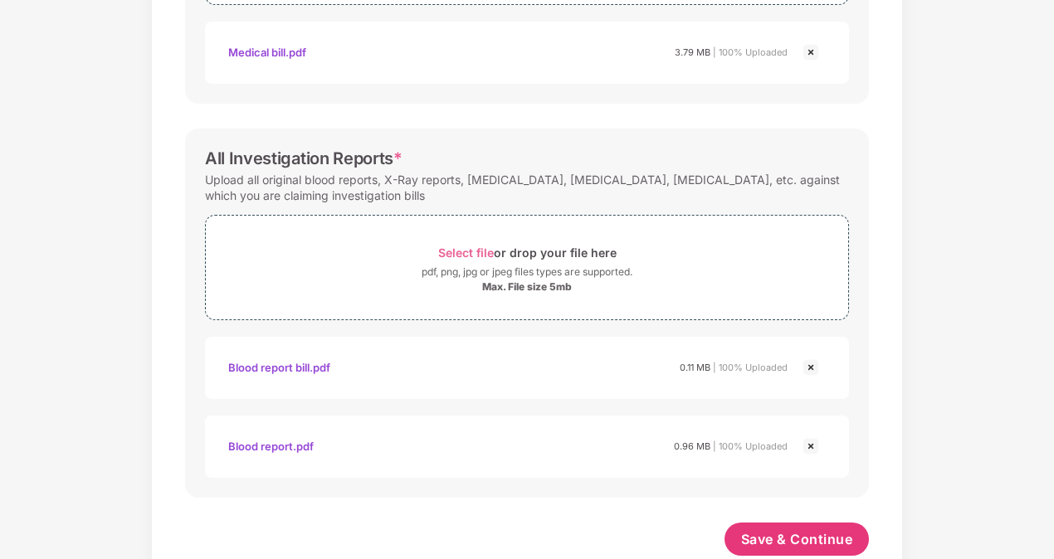
scroll to position [683, 0]
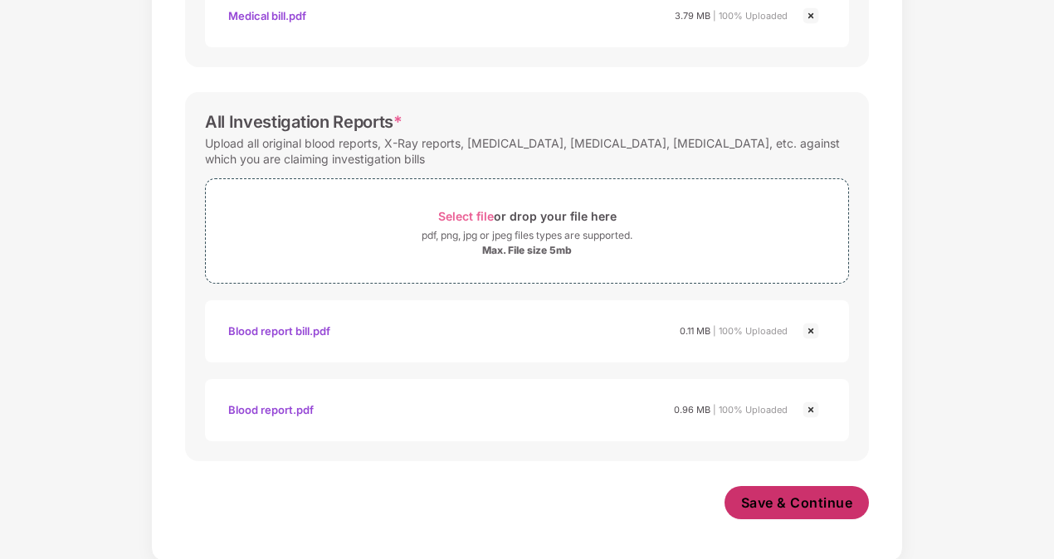
click at [807, 494] on span "Save & Continue" at bounding box center [797, 503] width 112 height 18
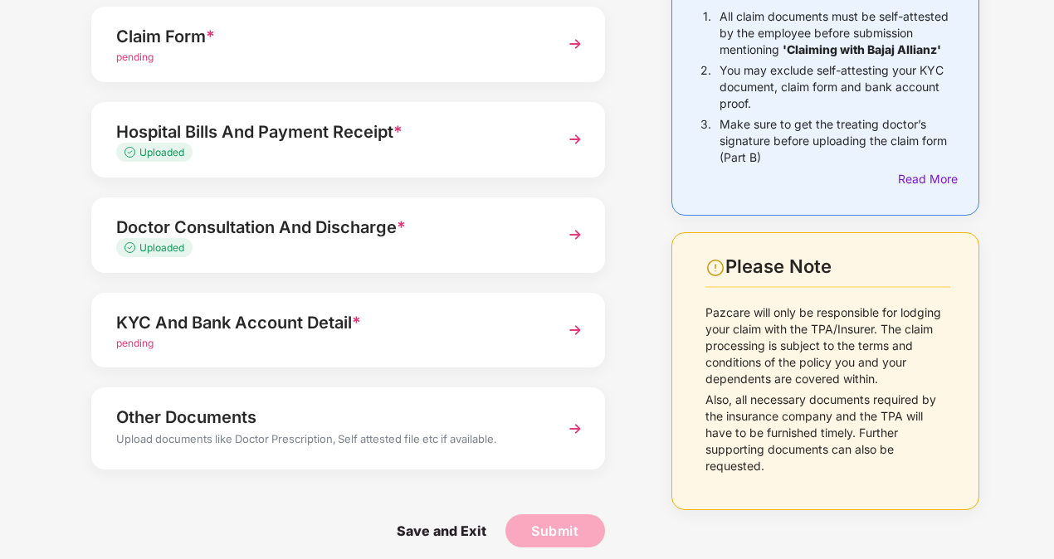
scroll to position [197, 0]
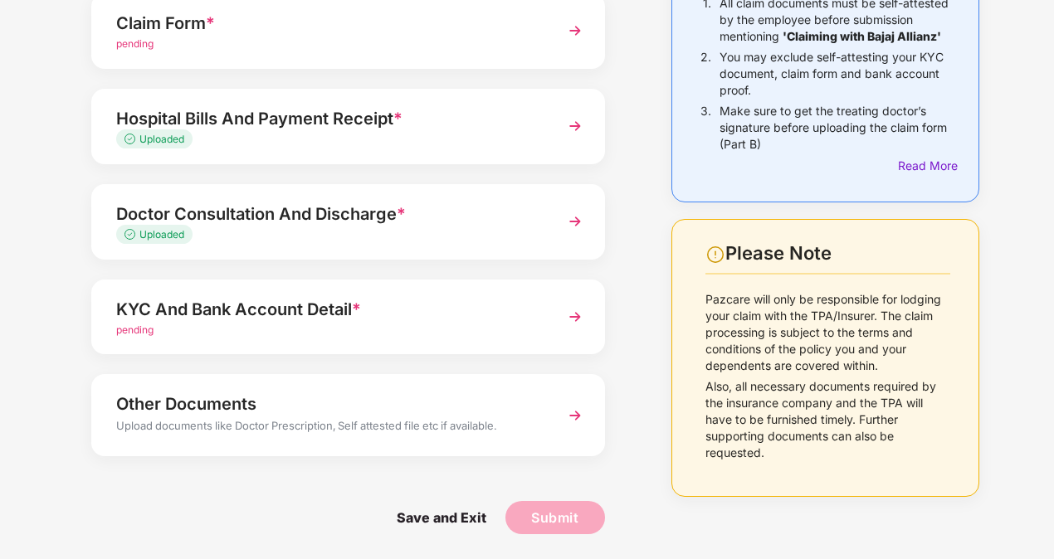
click at [573, 326] on img at bounding box center [575, 317] width 30 height 30
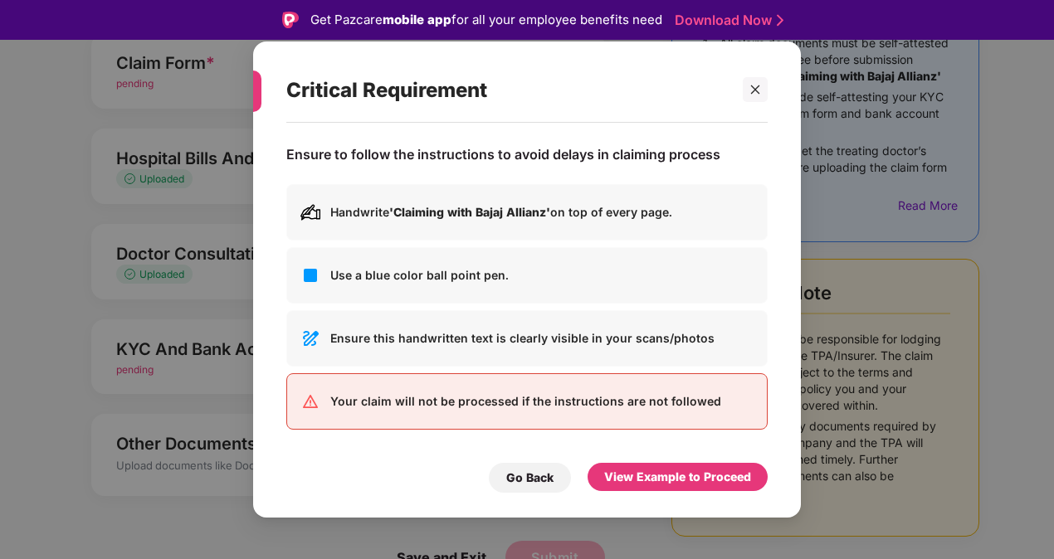
click at [679, 490] on div "View Example to Proceed" at bounding box center [678, 478] width 180 height 30
click at [670, 463] on div "View Example to Proceed" at bounding box center [678, 477] width 180 height 28
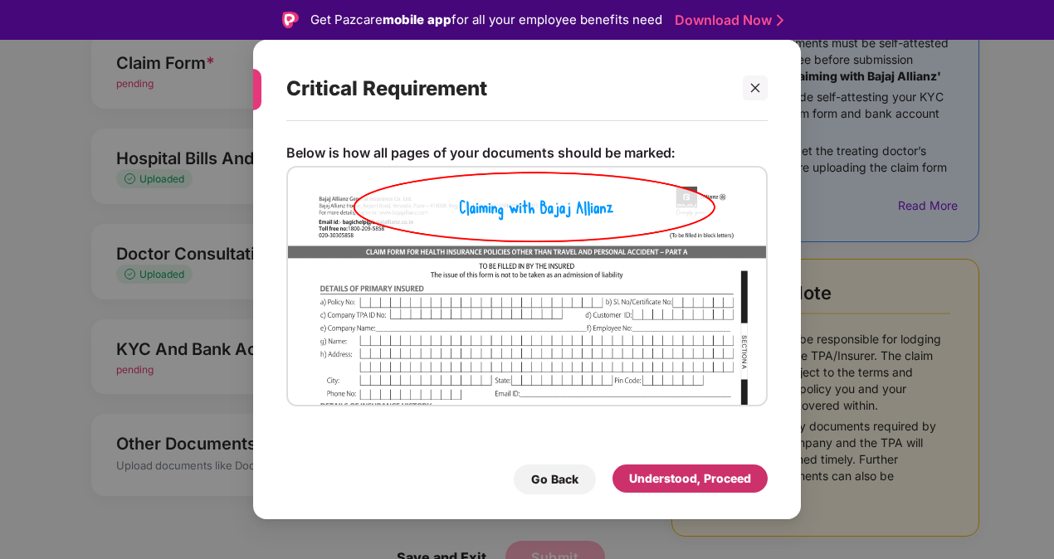
click at [671, 469] on div "Understood, Proceed" at bounding box center [689, 479] width 155 height 28
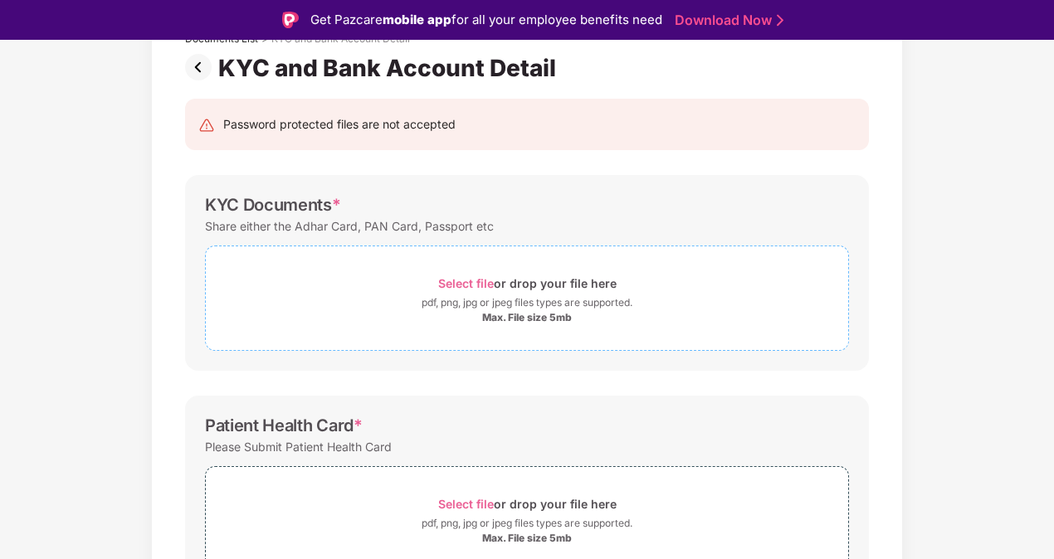
click at [488, 278] on span "Select file" at bounding box center [466, 283] width 56 height 14
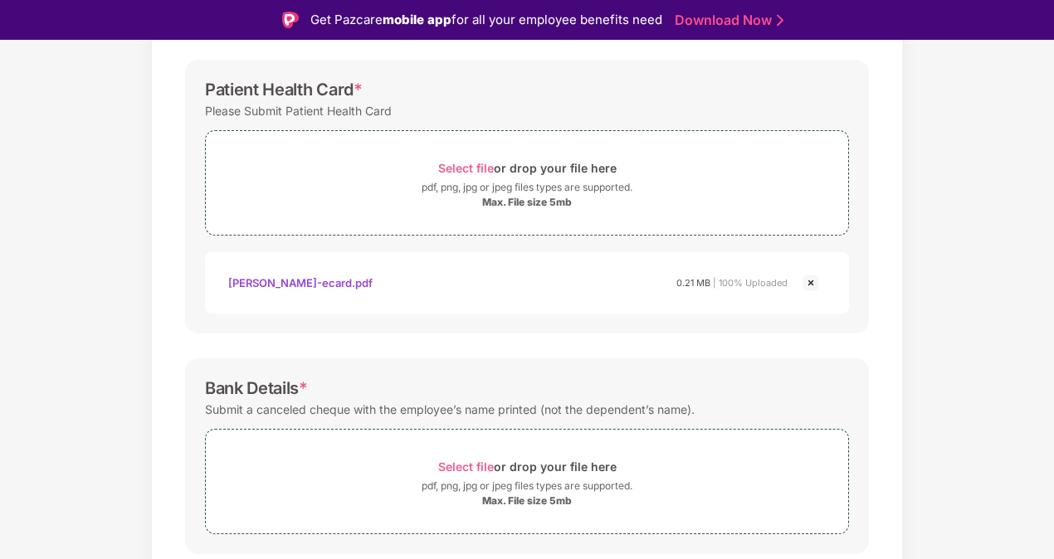
scroll to position [588, 0]
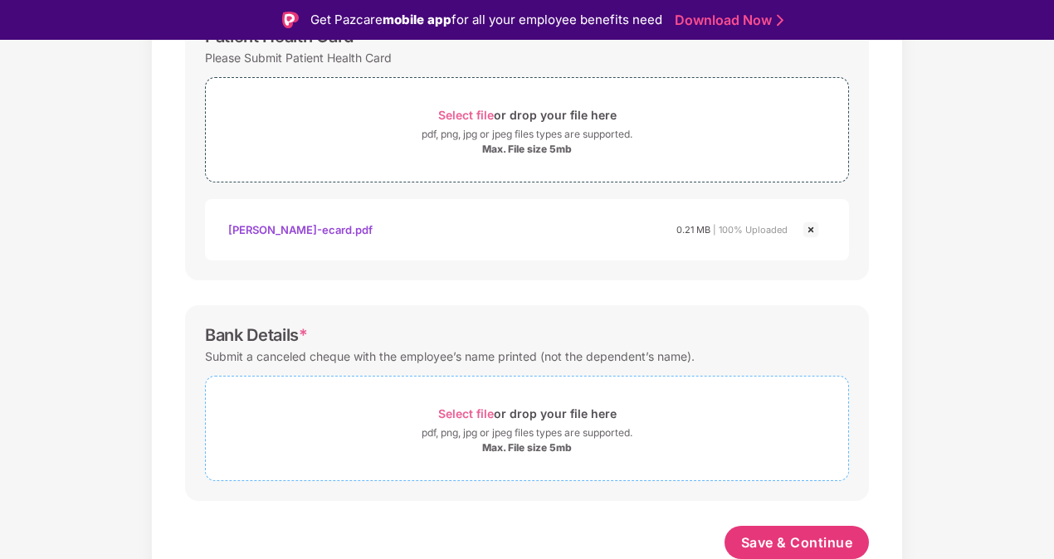
click at [470, 408] on span "Select file" at bounding box center [466, 414] width 56 height 14
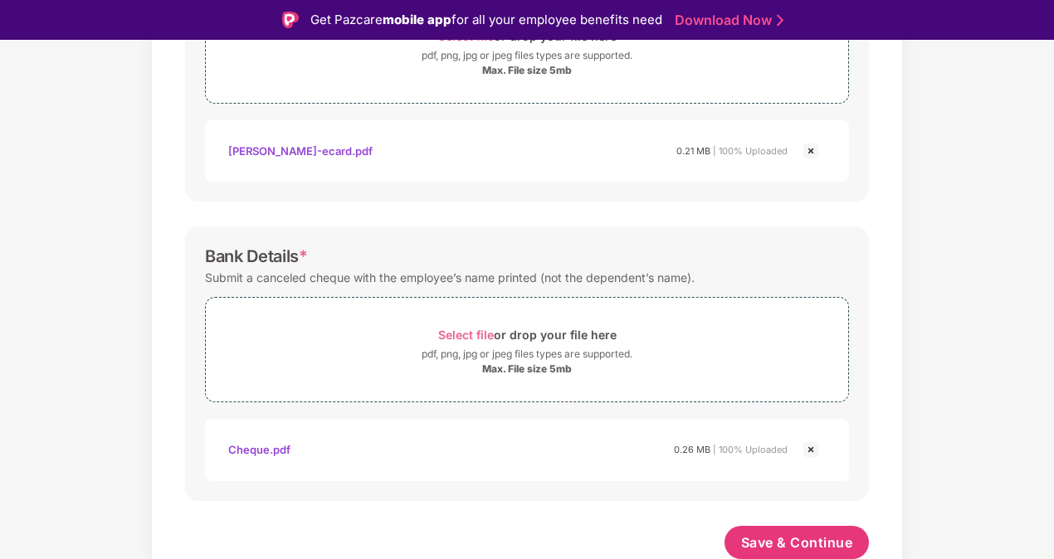
scroll to position [666, 0]
click at [803, 534] on span "Save & Continue" at bounding box center [797, 543] width 112 height 18
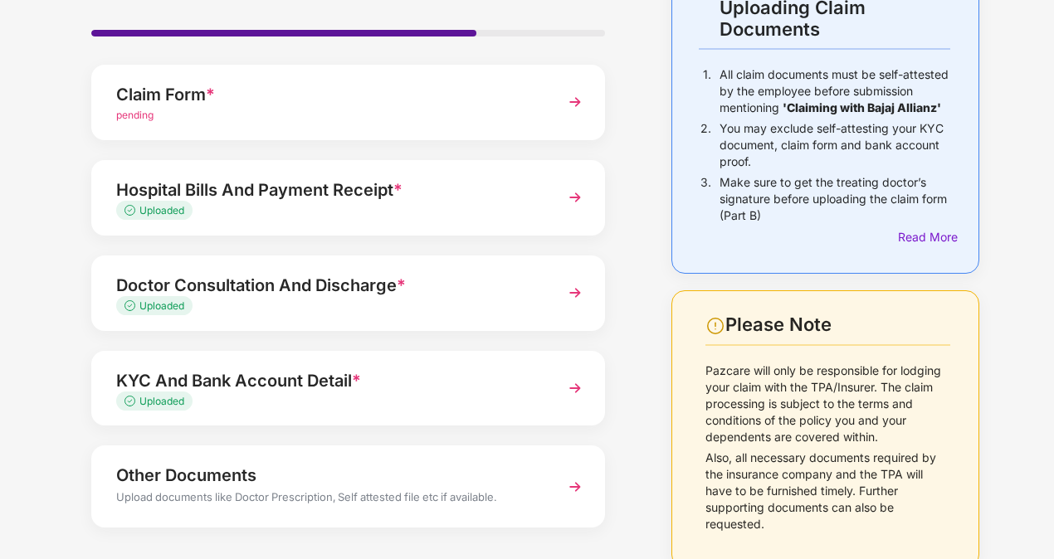
scroll to position [197, 0]
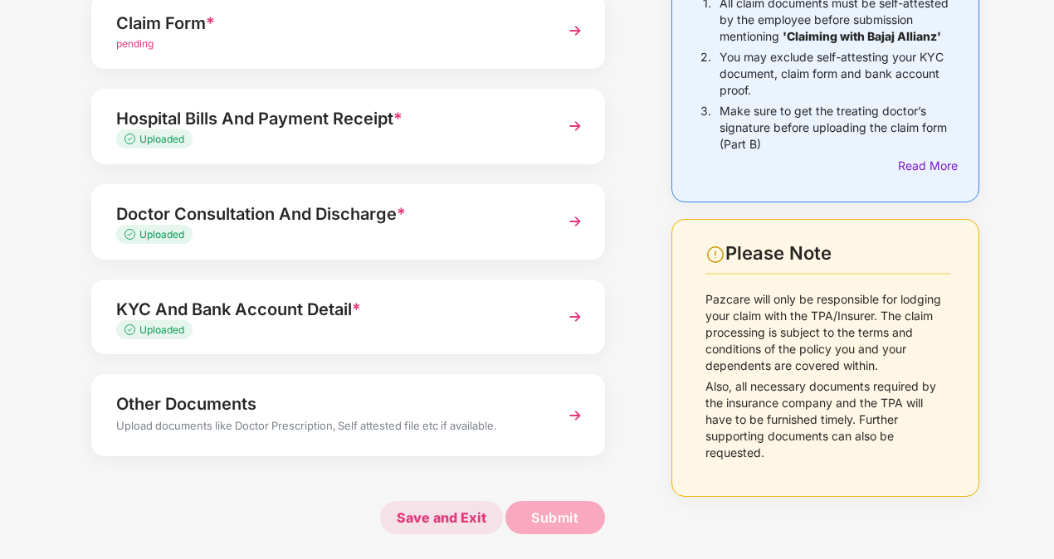
click at [422, 521] on span "Save and Exit" at bounding box center [441, 517] width 123 height 33
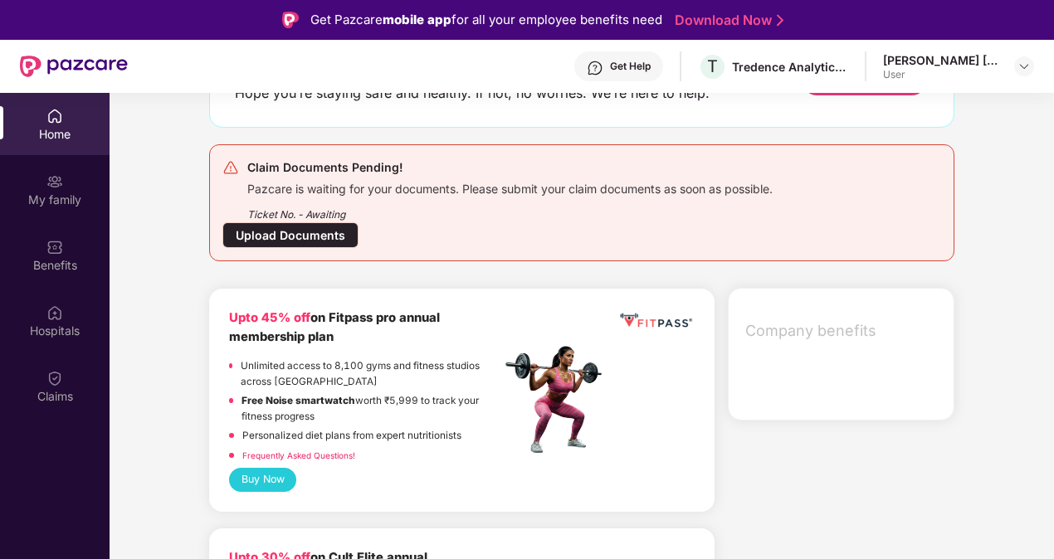
scroll to position [83, 0]
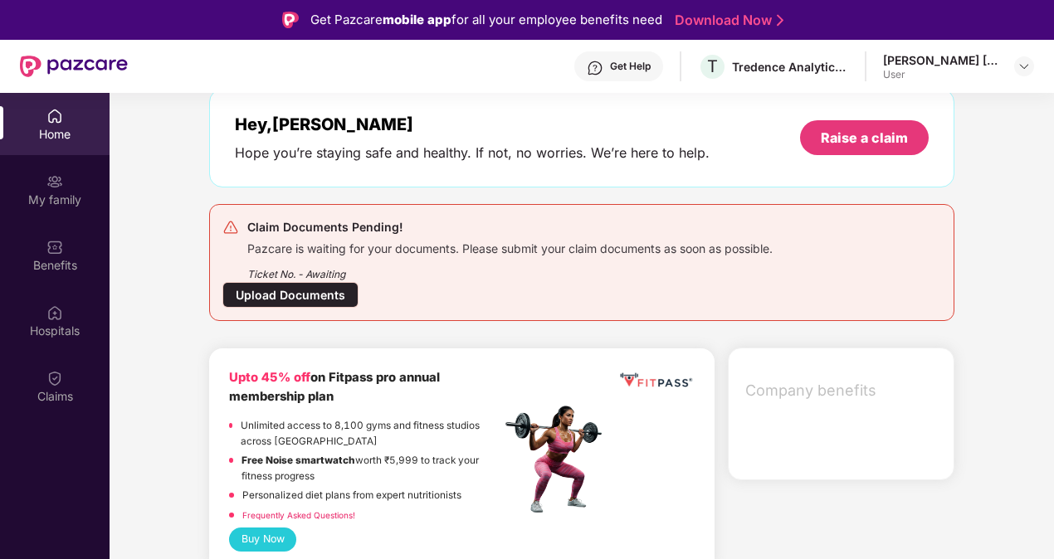
click at [307, 289] on div "Upload Documents" at bounding box center [290, 295] width 136 height 26
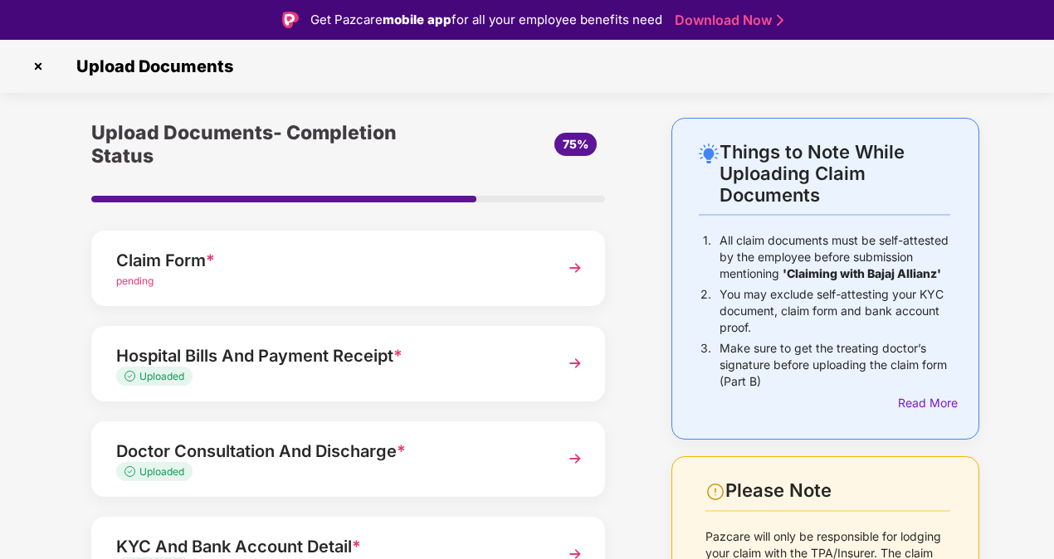
click at [568, 266] on img at bounding box center [575, 268] width 30 height 30
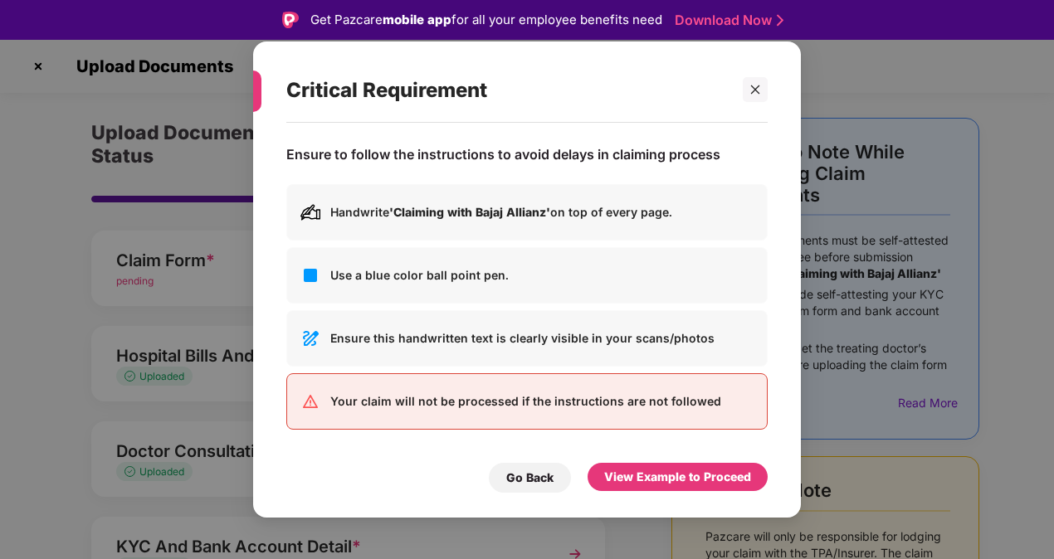
scroll to position [40, 0]
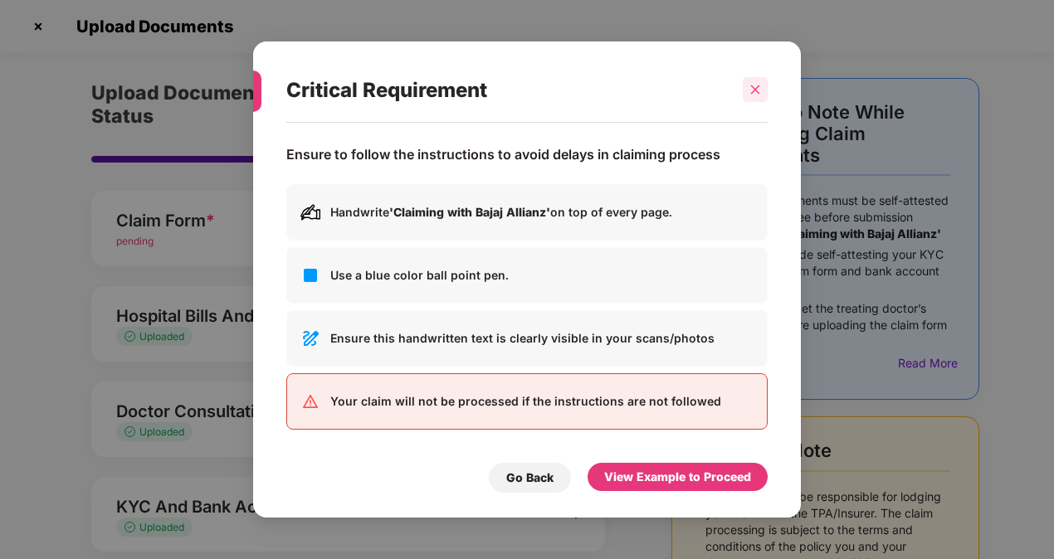
click at [758, 95] on icon "close" at bounding box center [755, 89] width 9 height 9
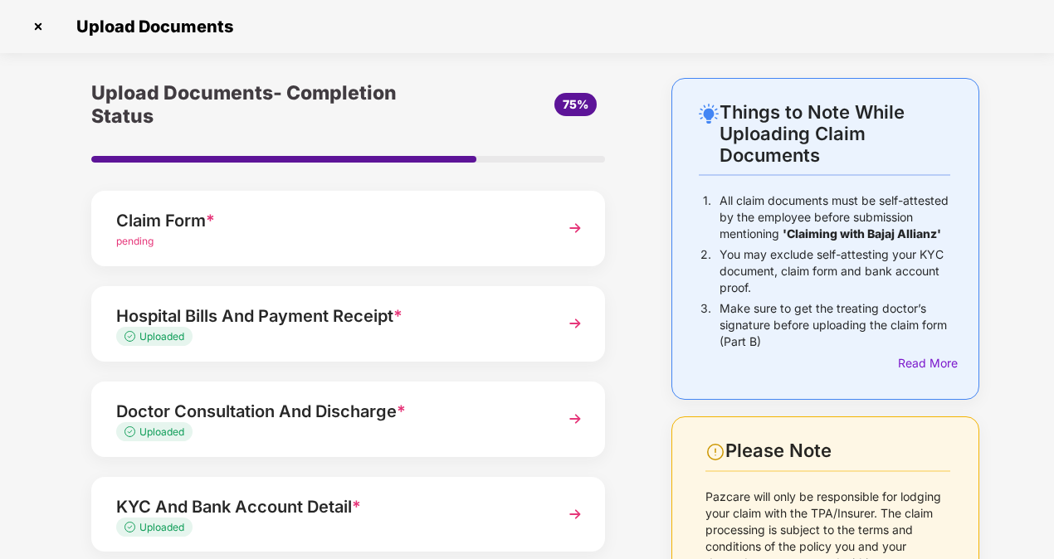
click at [579, 237] on img at bounding box center [575, 228] width 30 height 30
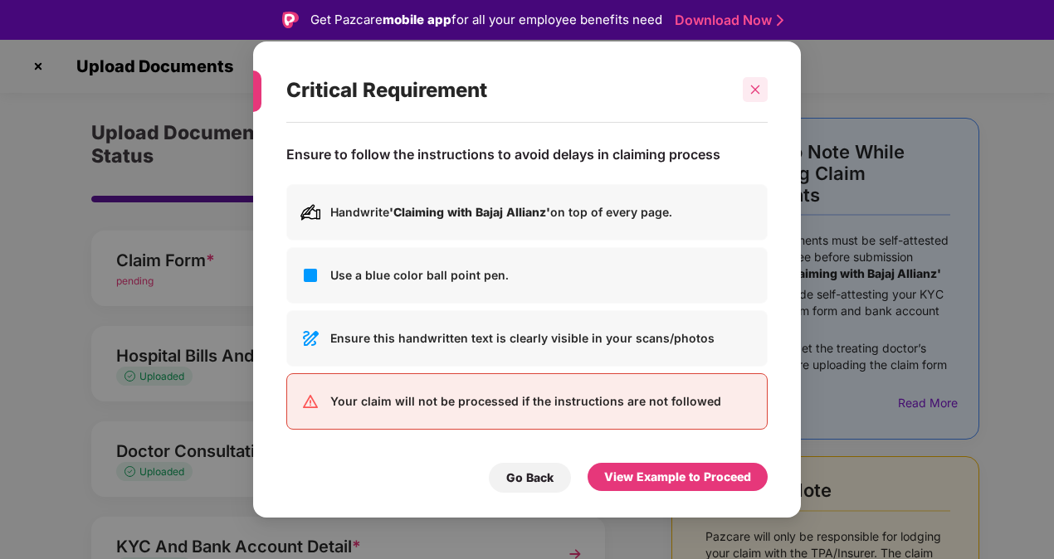
click at [758, 91] on icon "close" at bounding box center [755, 90] width 12 height 12
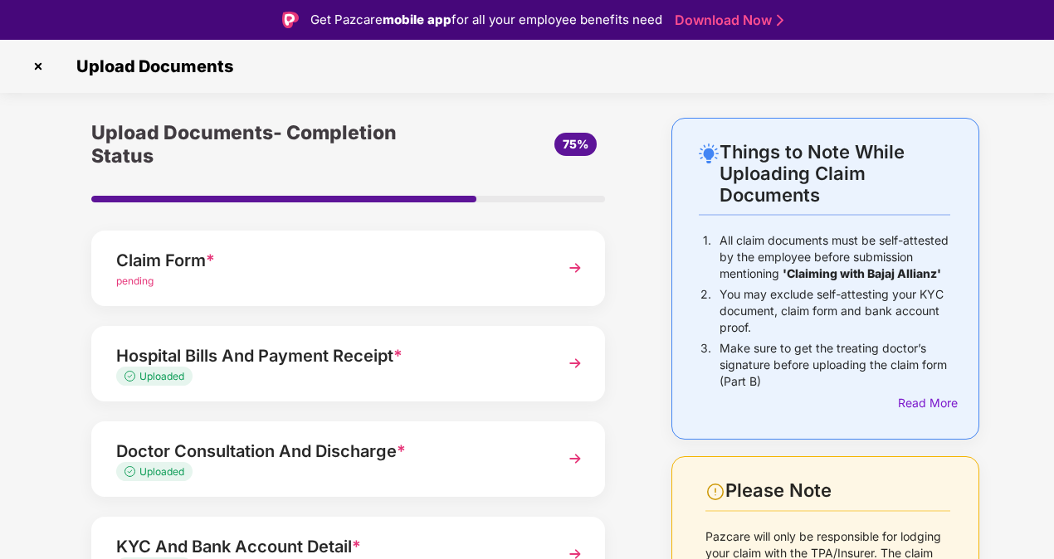
scroll to position [197, 0]
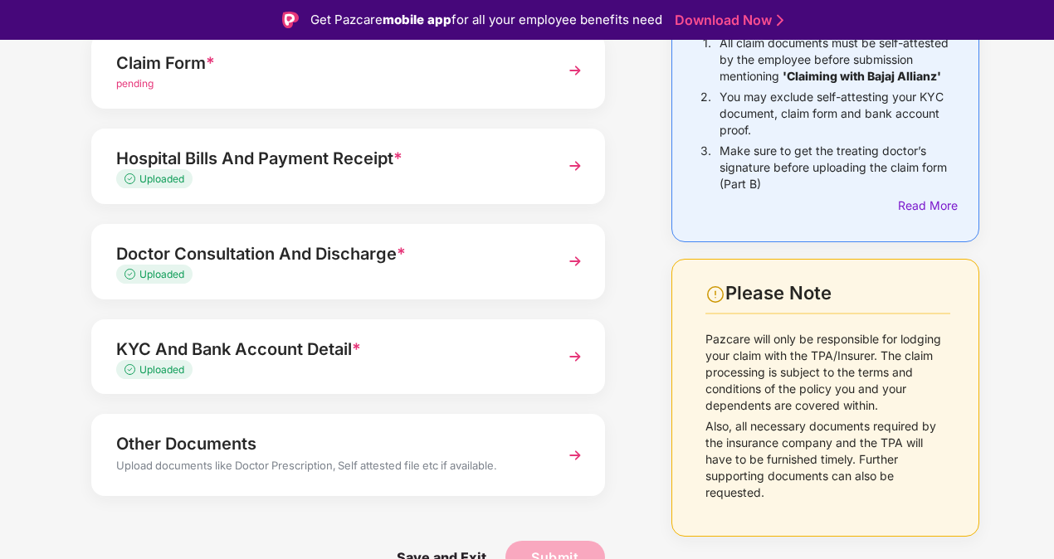
click at [570, 448] on img at bounding box center [575, 456] width 30 height 30
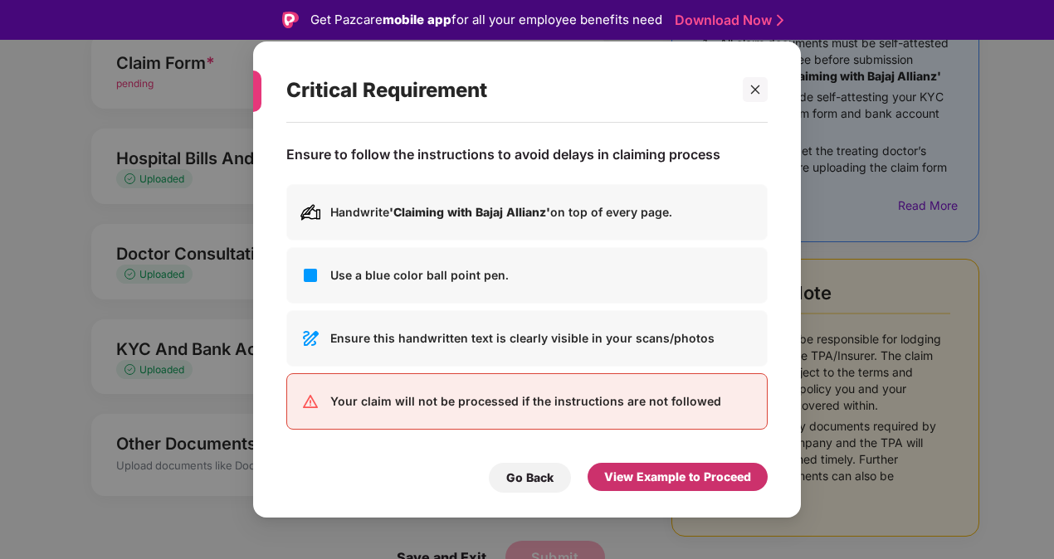
click at [698, 471] on div "View Example to Proceed" at bounding box center [677, 477] width 147 height 18
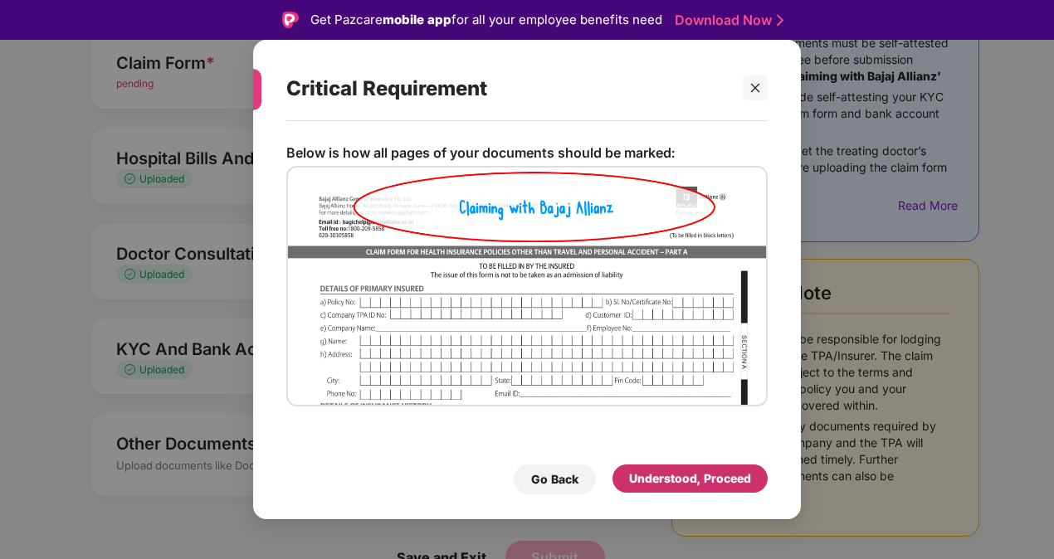
click at [697, 472] on div "Understood, Proceed" at bounding box center [690, 479] width 122 height 18
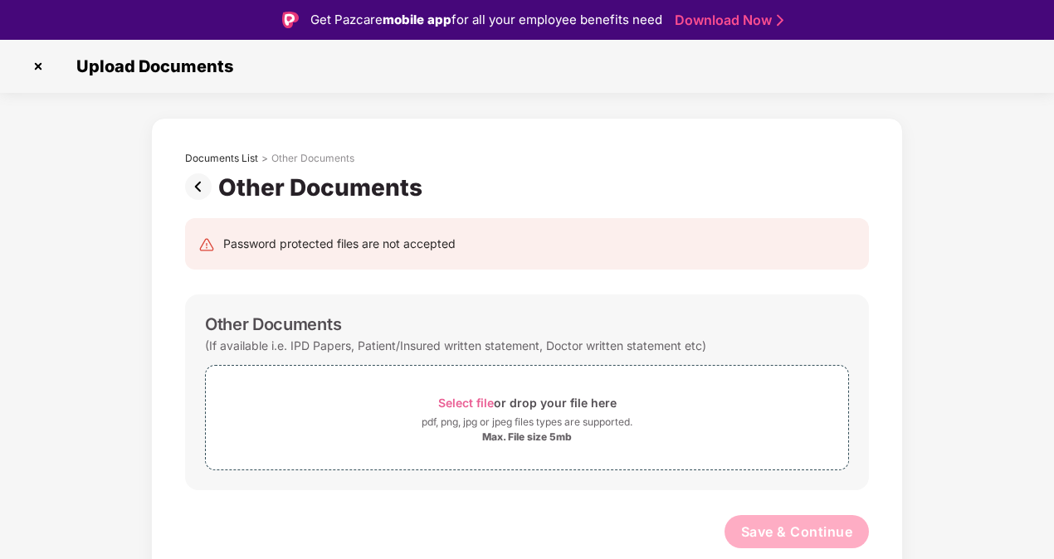
click at [197, 184] on img at bounding box center [201, 186] width 33 height 27
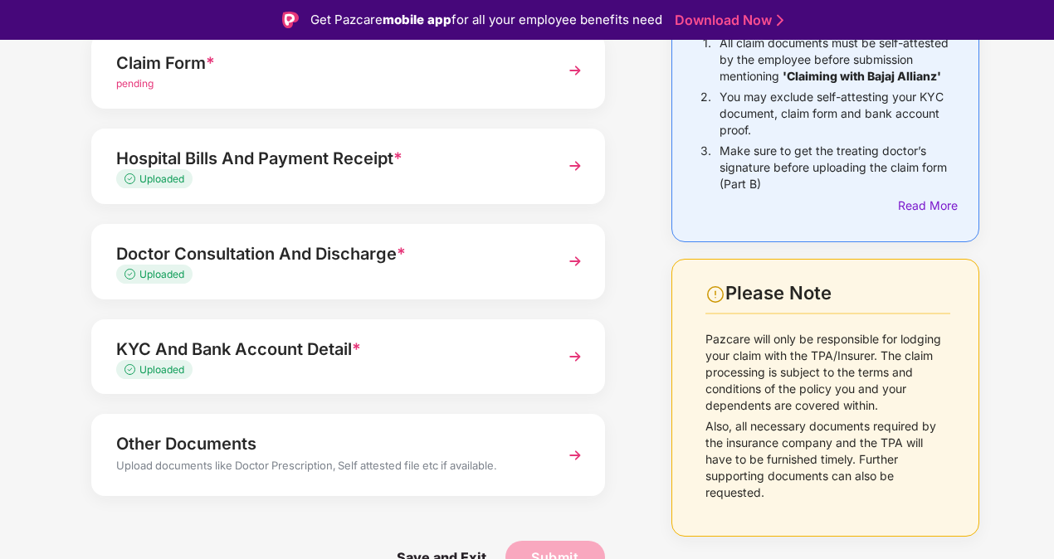
scroll to position [32, 0]
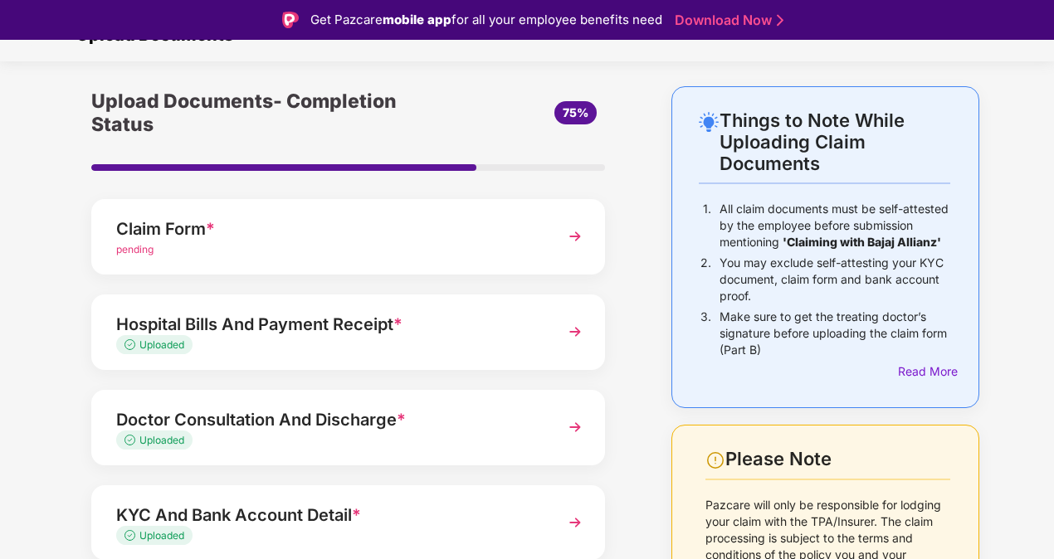
click at [576, 233] on img at bounding box center [575, 237] width 30 height 30
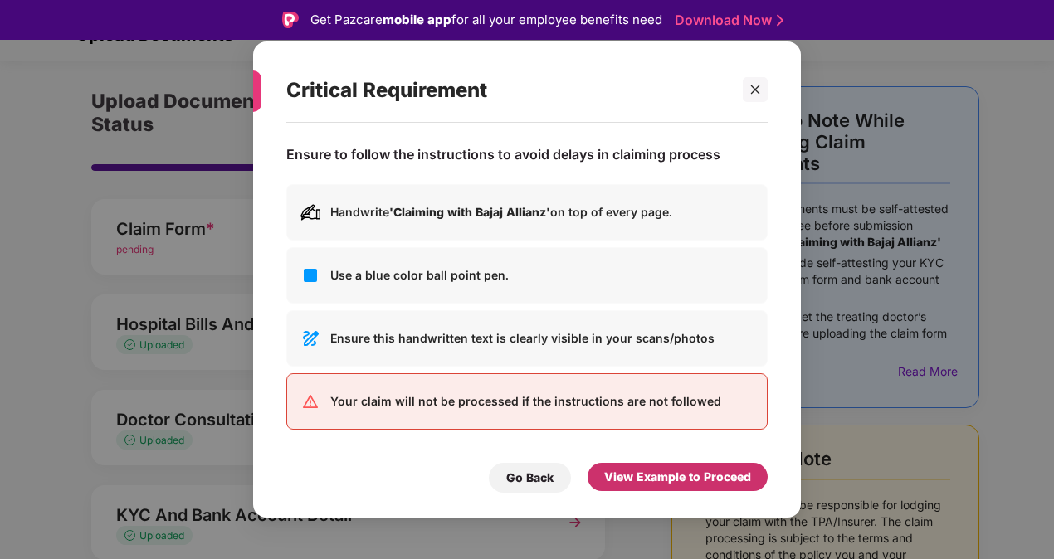
click at [685, 480] on div "View Example to Proceed" at bounding box center [677, 477] width 147 height 18
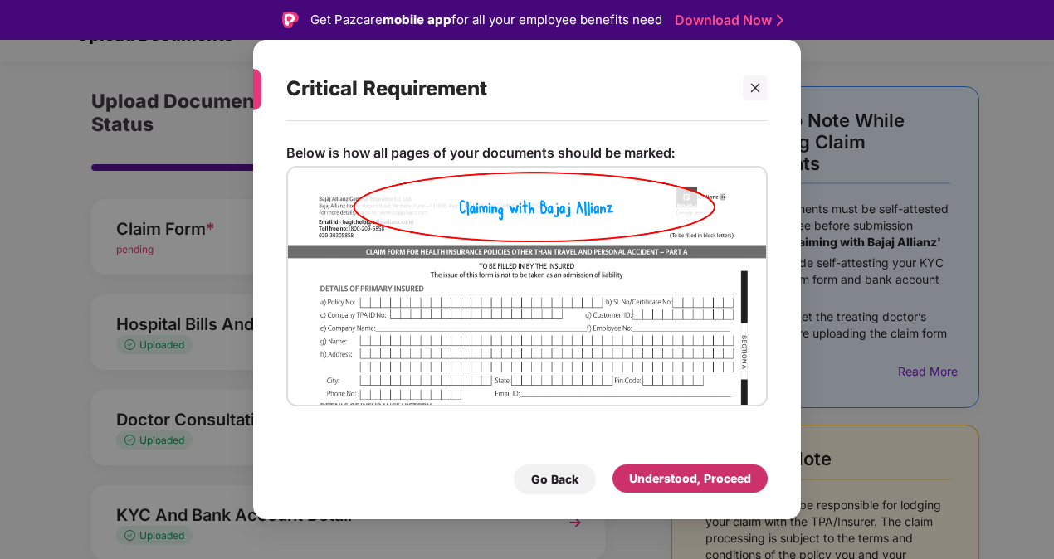
click at [680, 475] on div "Understood, Proceed" at bounding box center [690, 479] width 122 height 18
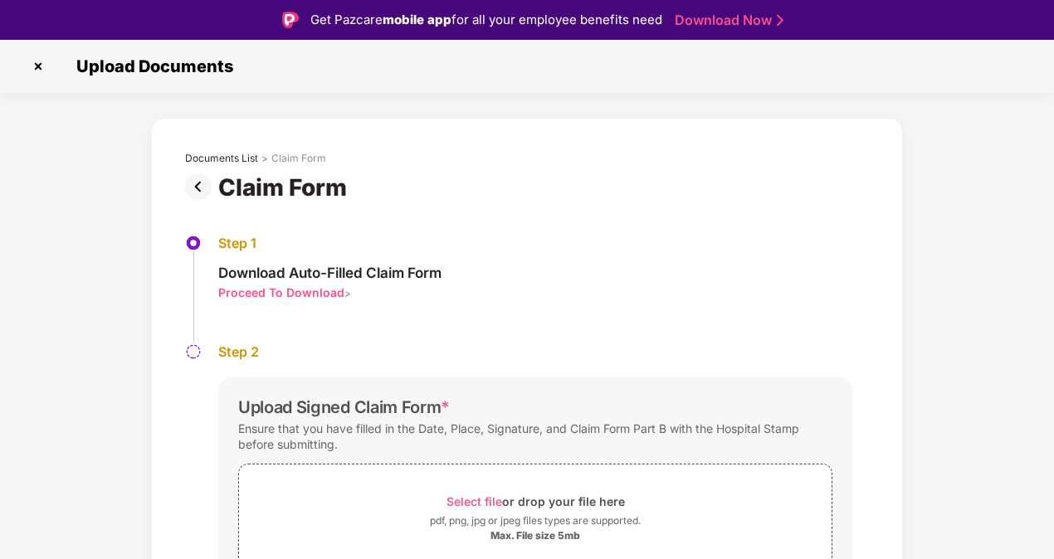
click at [193, 188] on img at bounding box center [201, 186] width 33 height 27
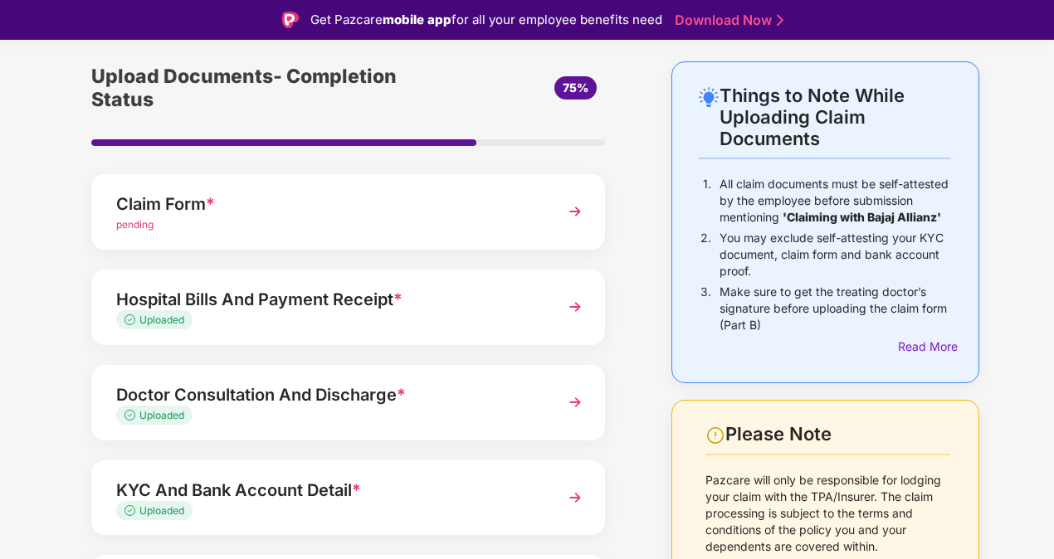
scroll to position [83, 0]
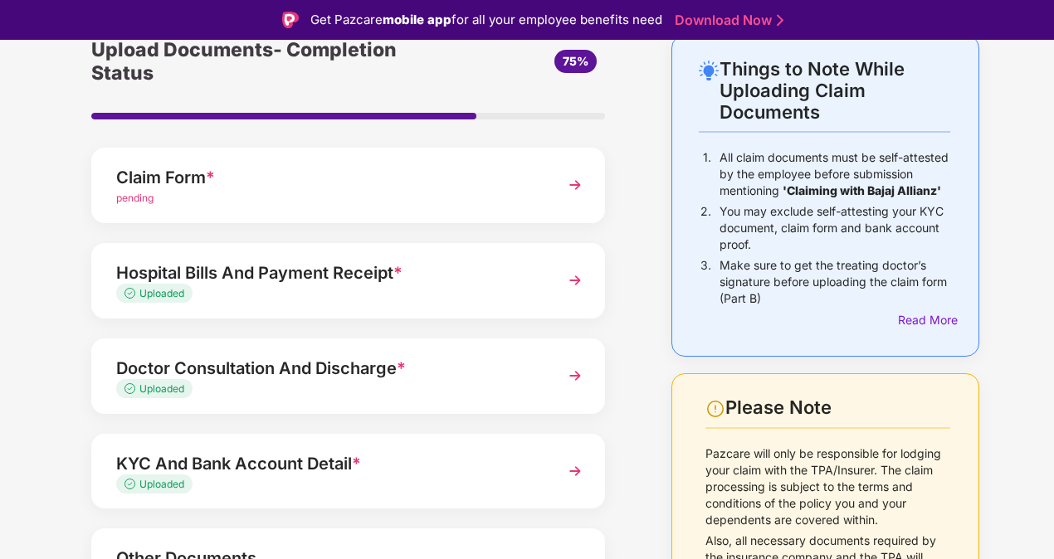
click at [577, 173] on img at bounding box center [575, 185] width 30 height 30
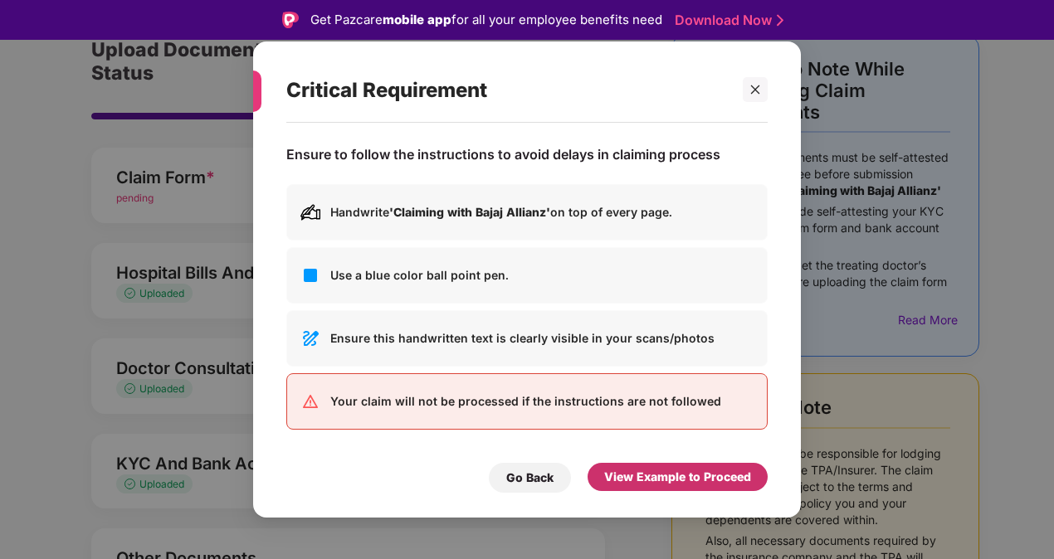
click at [635, 476] on div "View Example to Proceed" at bounding box center [677, 477] width 147 height 18
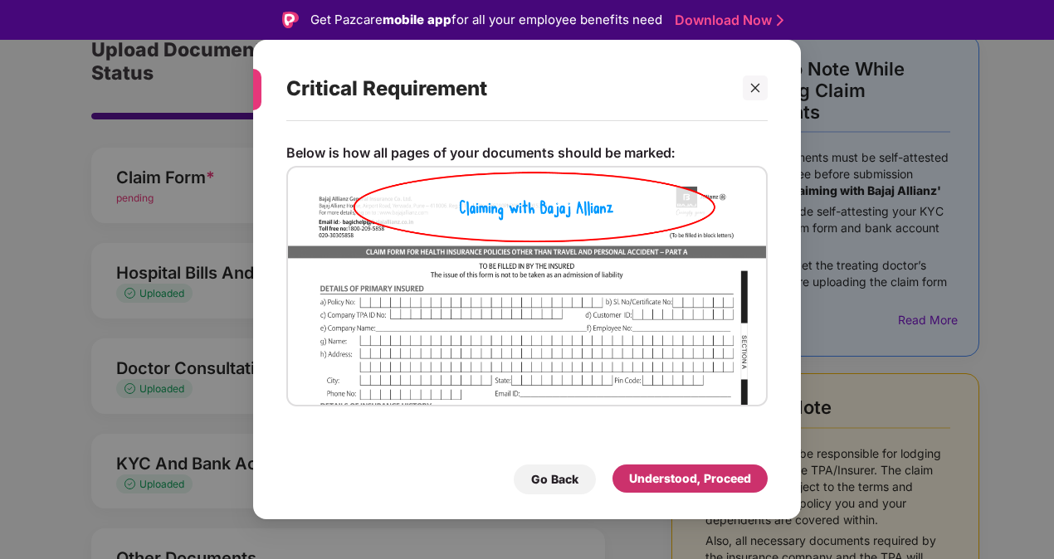
click at [652, 485] on div "Understood, Proceed" at bounding box center [690, 479] width 122 height 18
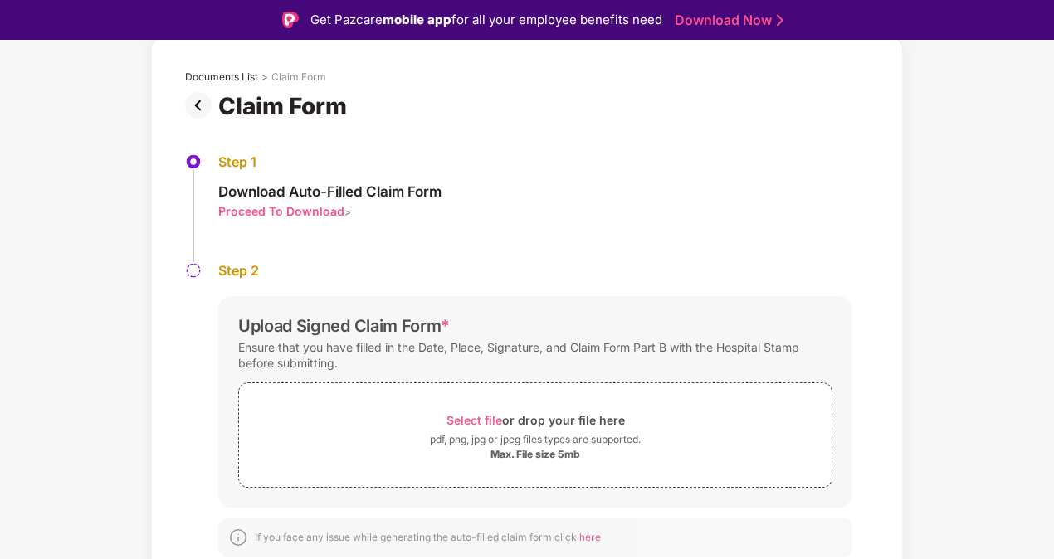
scroll to position [40, 0]
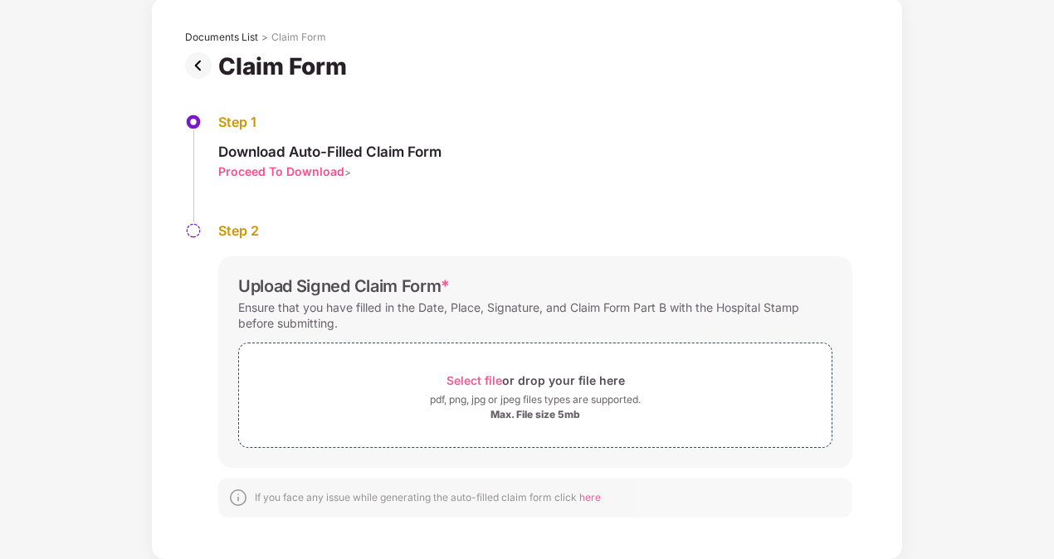
click at [298, 173] on div "Proceed To Download" at bounding box center [281, 171] width 126 height 16
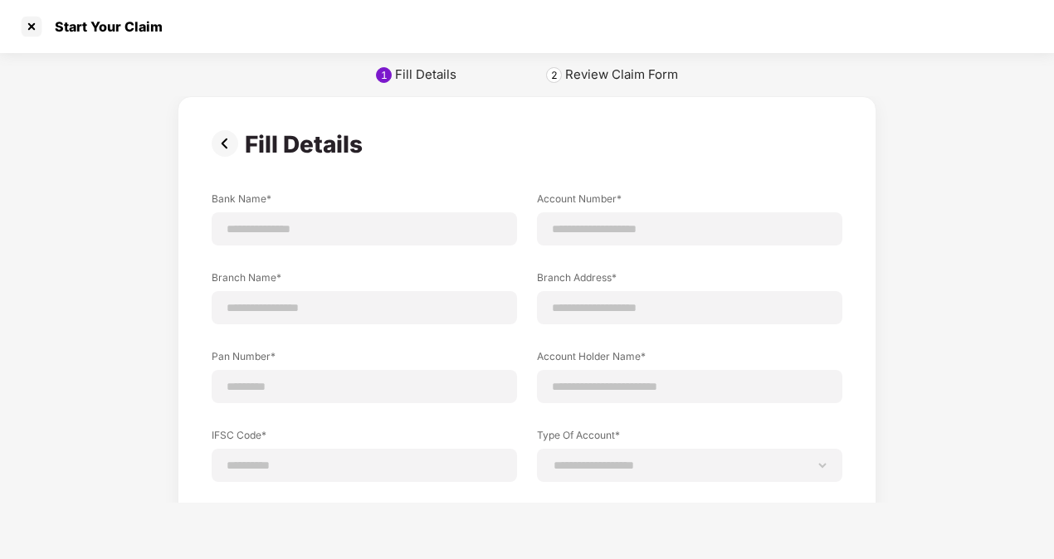
click at [602, 66] on div "**********" at bounding box center [527, 251] width 1054 height 503
click at [607, 89] on div "**********" at bounding box center [527, 251] width 1054 height 503
click at [609, 80] on div "Review Claim Form" at bounding box center [621, 74] width 113 height 17
click at [566, 68] on div "Review Claim Form" at bounding box center [621, 74] width 113 height 17
click at [218, 149] on img at bounding box center [228, 143] width 33 height 27
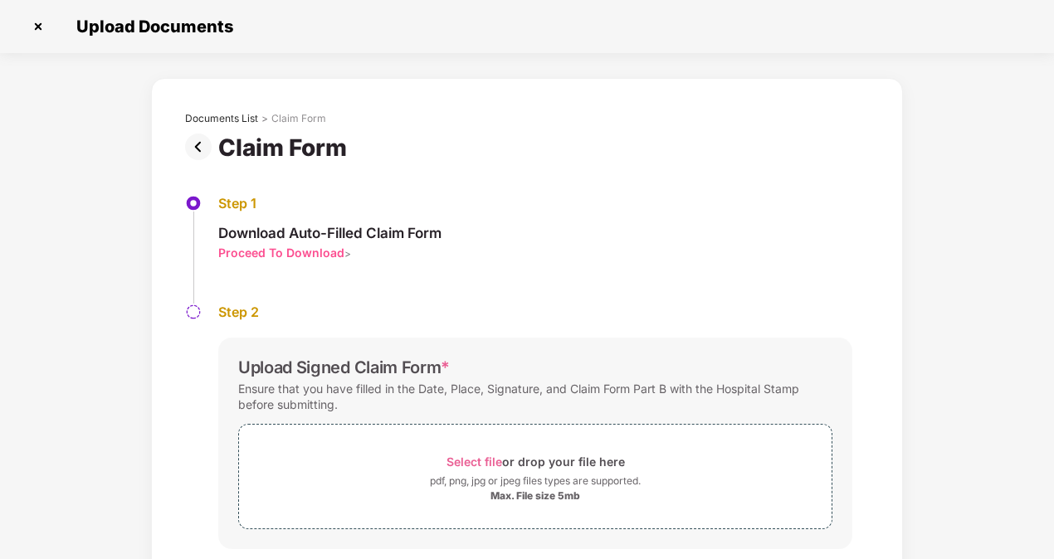
click at [199, 140] on img at bounding box center [201, 147] width 33 height 27
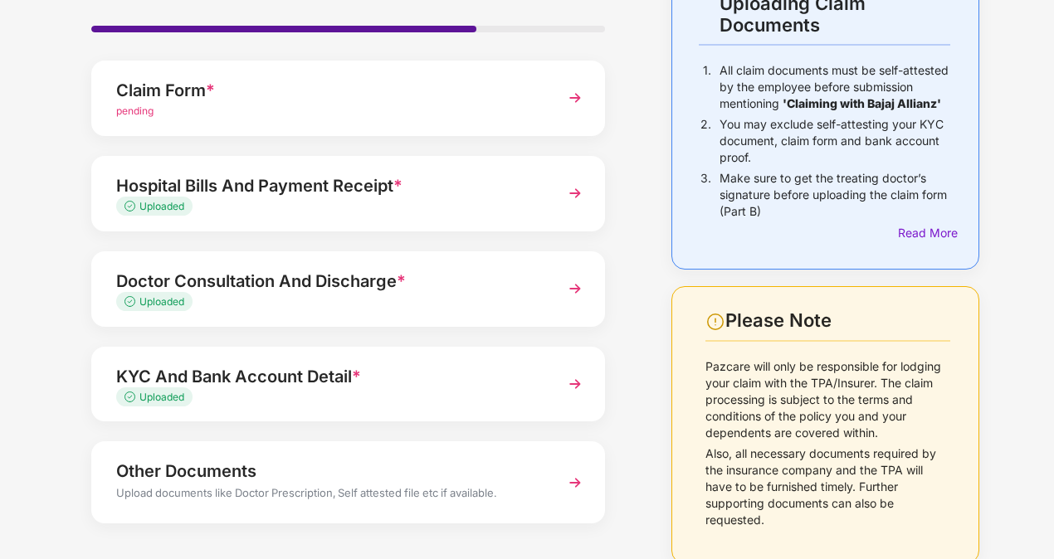
scroll to position [197, 0]
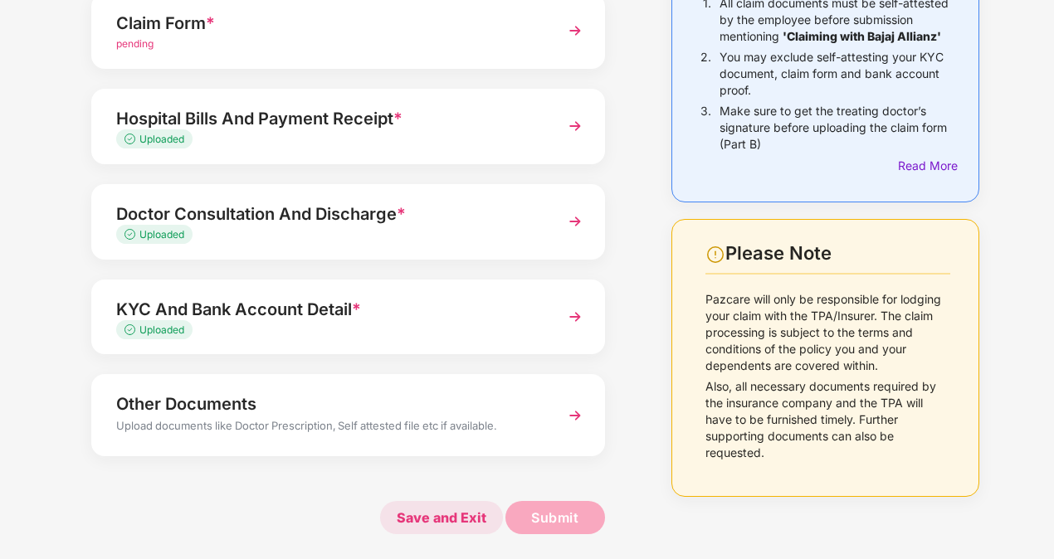
click at [458, 513] on span "Save and Exit" at bounding box center [441, 517] width 123 height 33
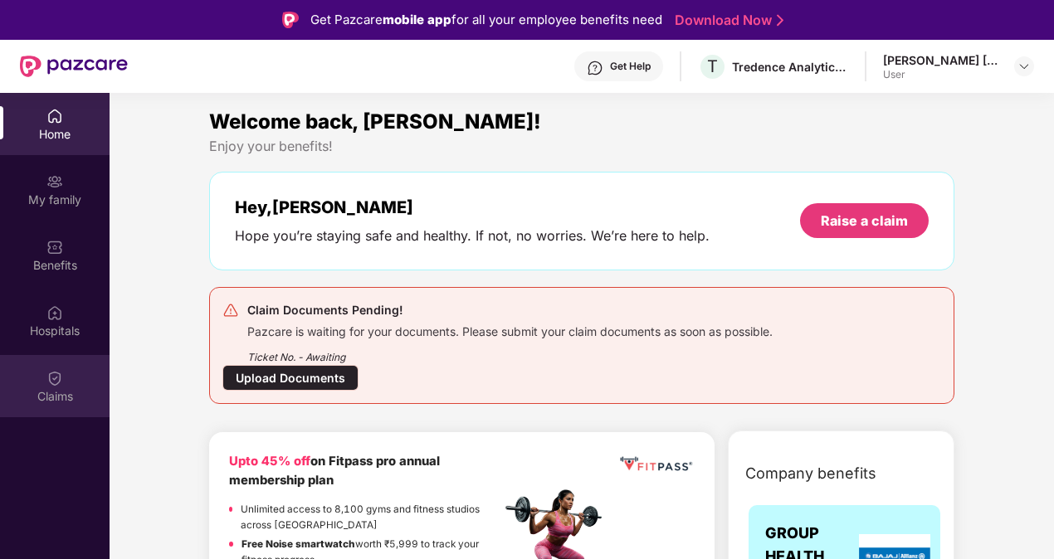
click at [41, 362] on div "Claims" at bounding box center [55, 386] width 110 height 62
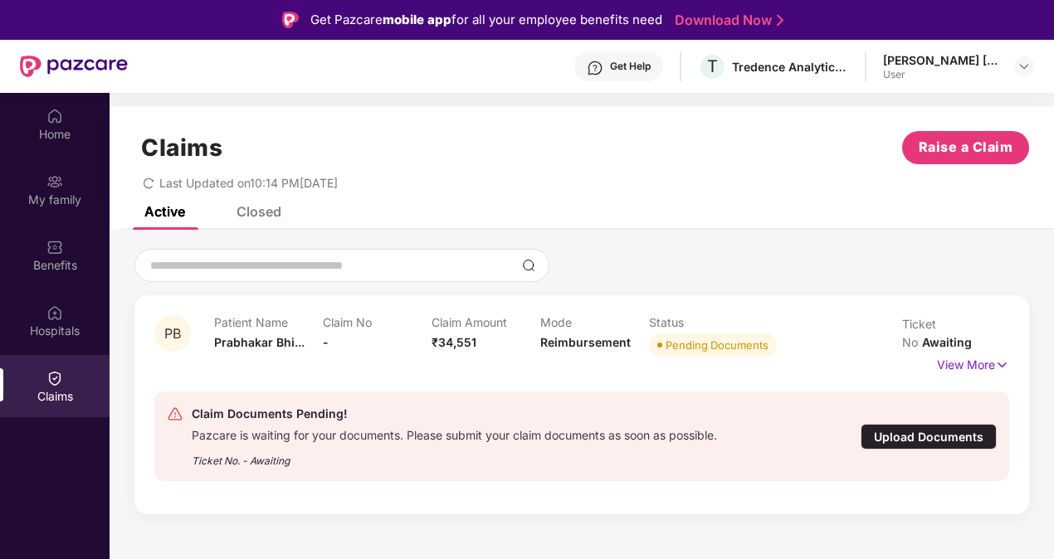
click at [273, 211] on div "Closed" at bounding box center [259, 211] width 45 height 17
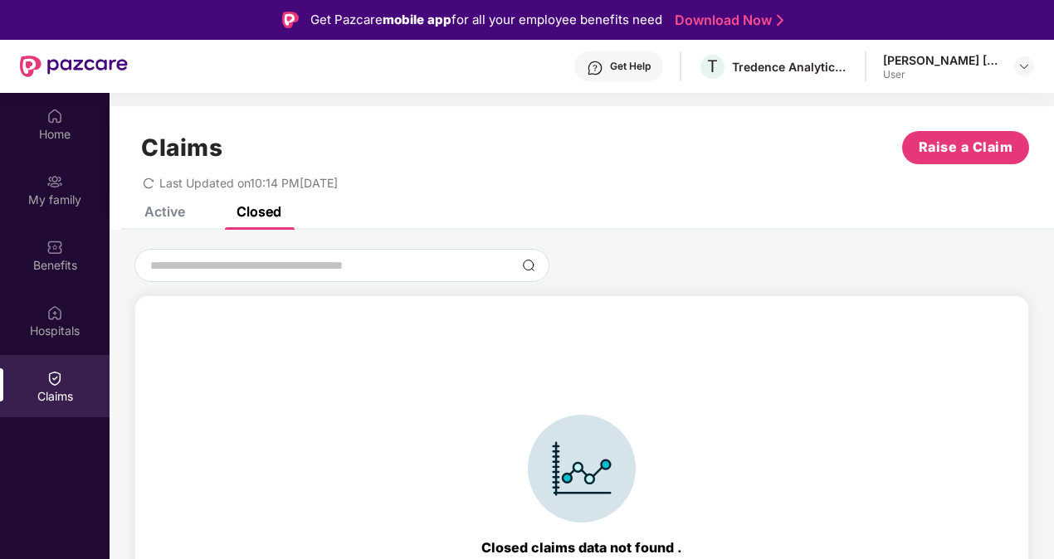
click at [167, 216] on div "Active" at bounding box center [164, 211] width 41 height 17
